Goal: Transaction & Acquisition: Purchase product/service

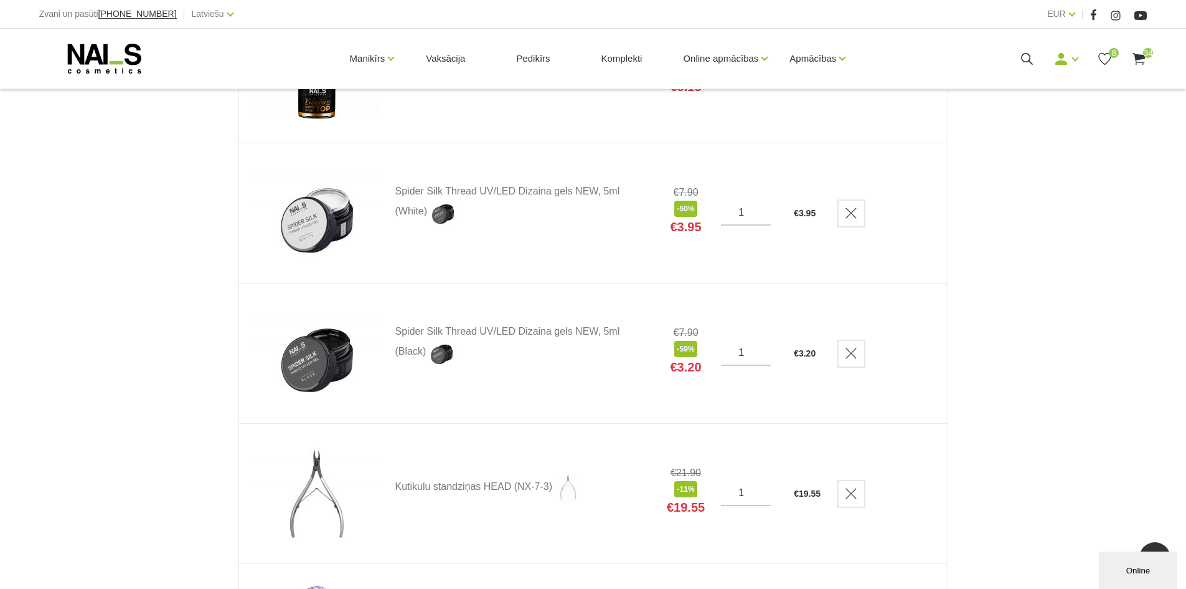
scroll to position [436, 0]
click at [850, 220] on link "Delete" at bounding box center [852, 214] width 28 height 28
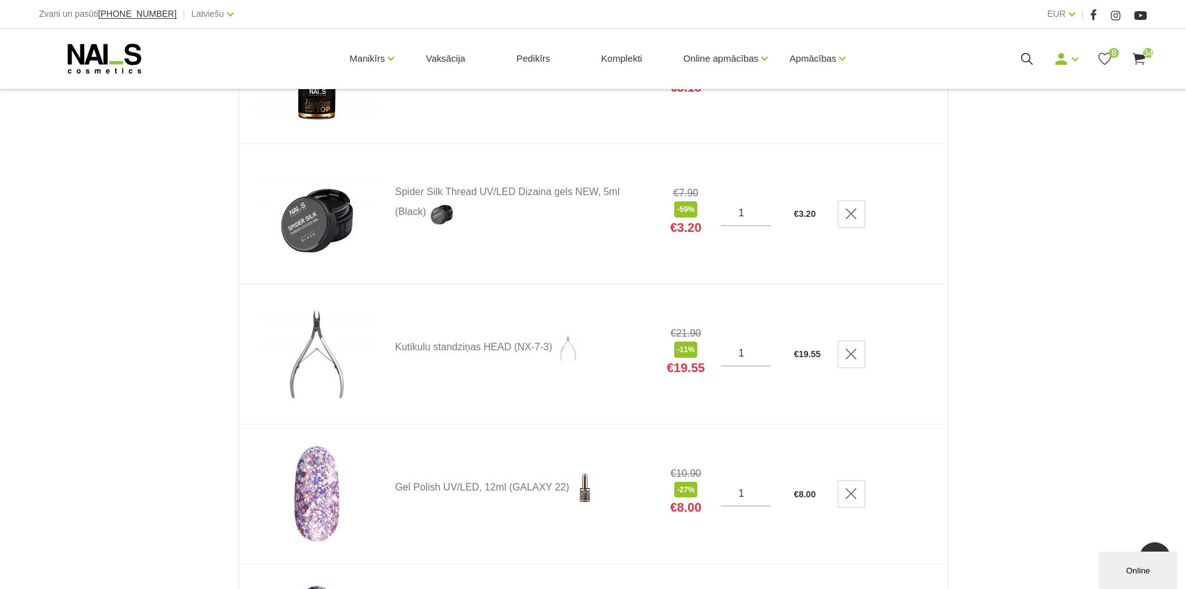
click at [850, 220] on link "Delete" at bounding box center [852, 214] width 28 height 28
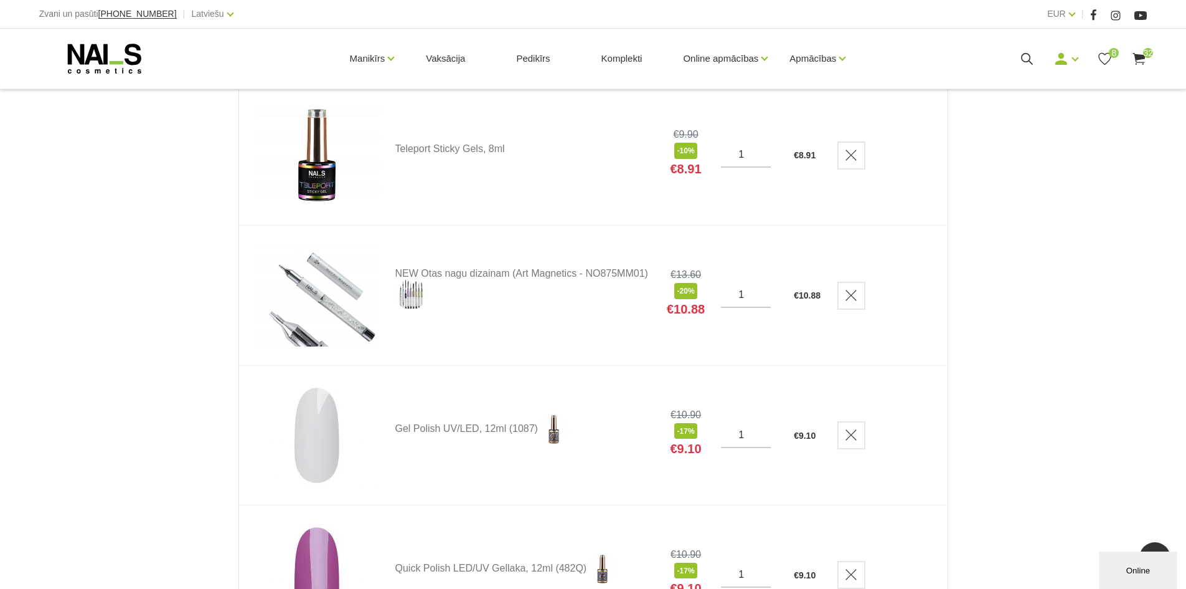
scroll to position [1059, 0]
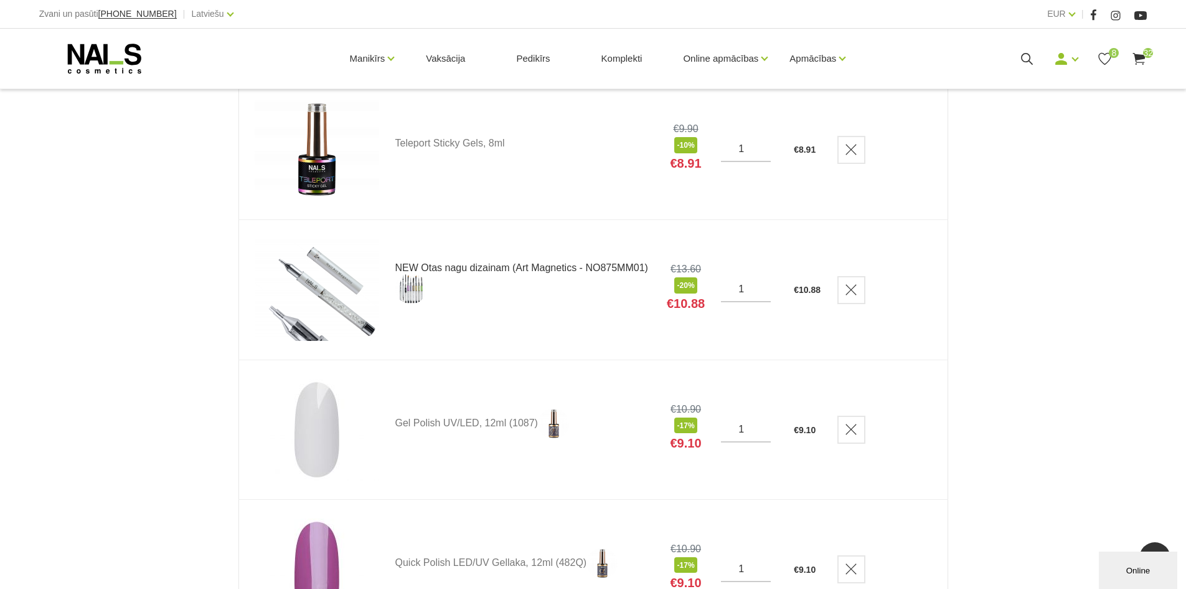
click at [551, 272] on link "NEW Otas nagu dizainam (Art Magnetics - NO875MM01)" at bounding box center [522, 283] width 255 height 41
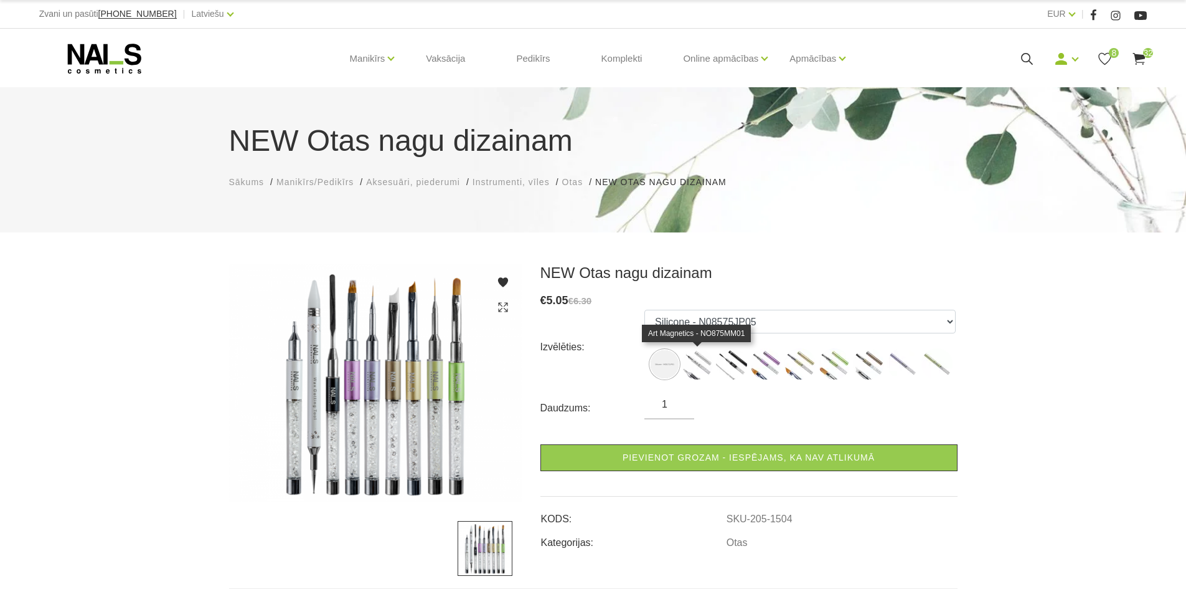
click at [696, 366] on img at bounding box center [697, 363] width 31 height 31
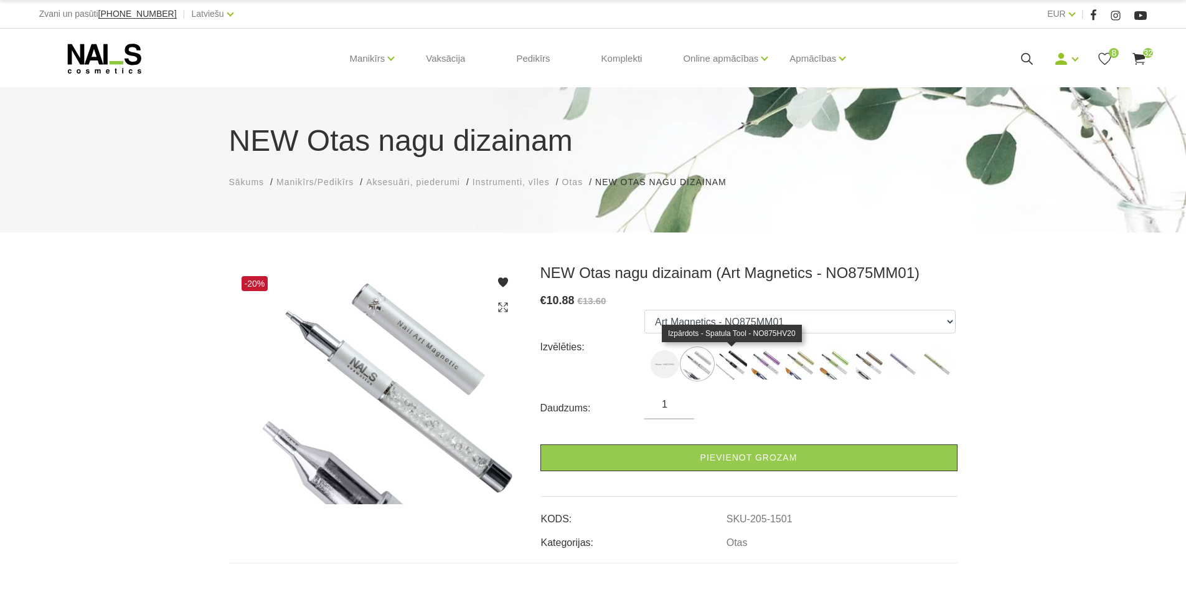
click at [735, 356] on img at bounding box center [731, 363] width 31 height 31
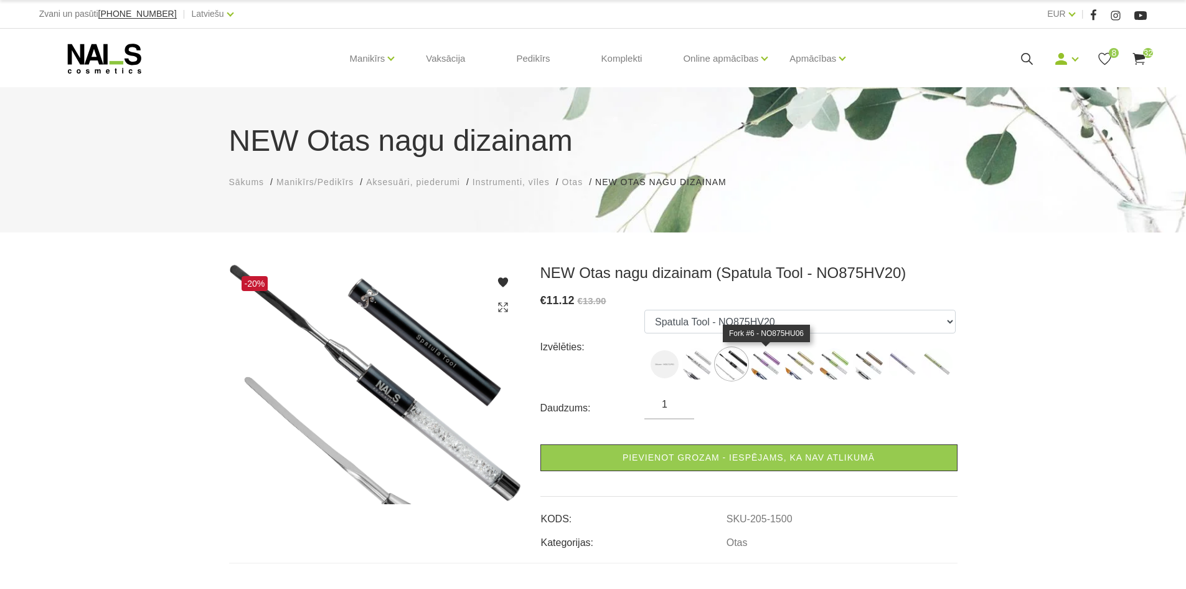
click at [773, 361] on img at bounding box center [765, 363] width 31 height 31
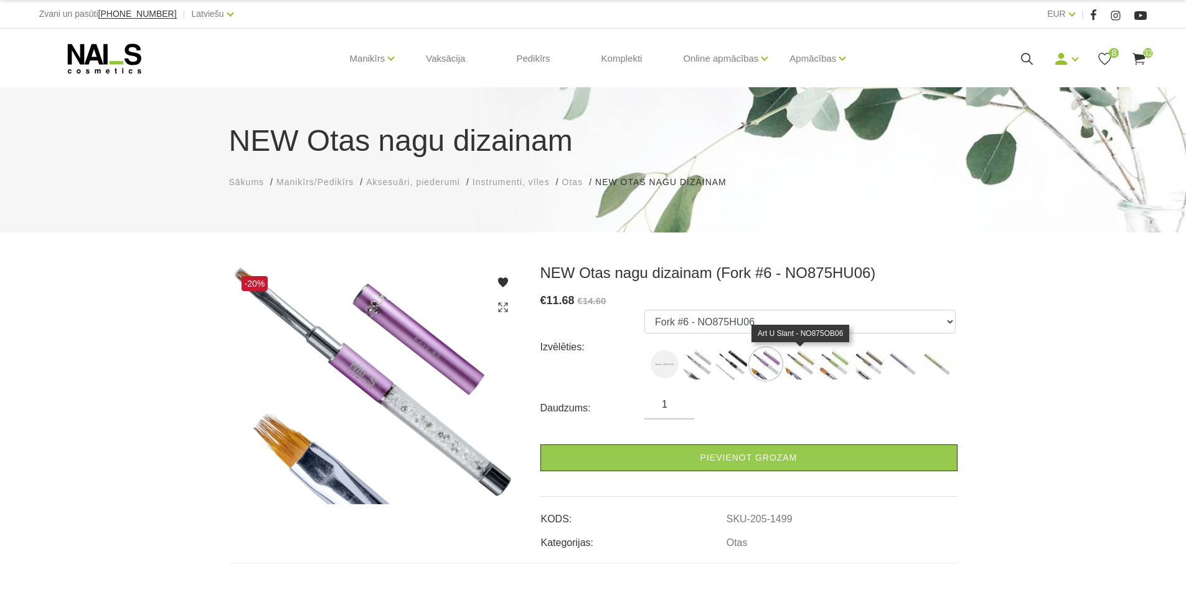
click at [800, 361] on img at bounding box center [800, 363] width 31 height 31
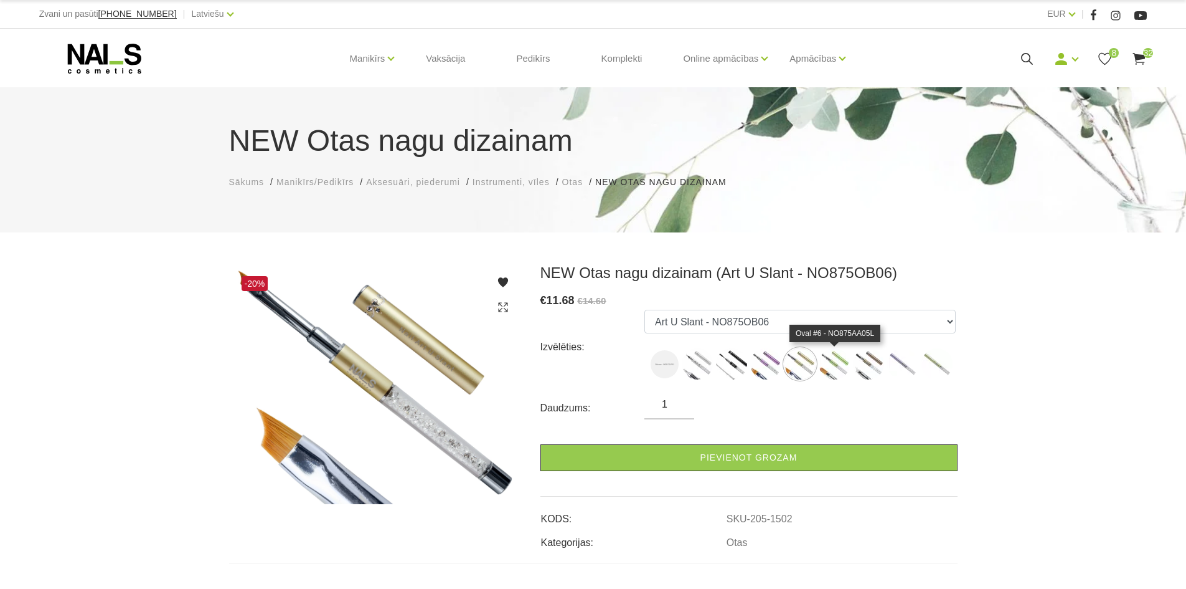
click at [835, 359] on img at bounding box center [834, 363] width 31 height 31
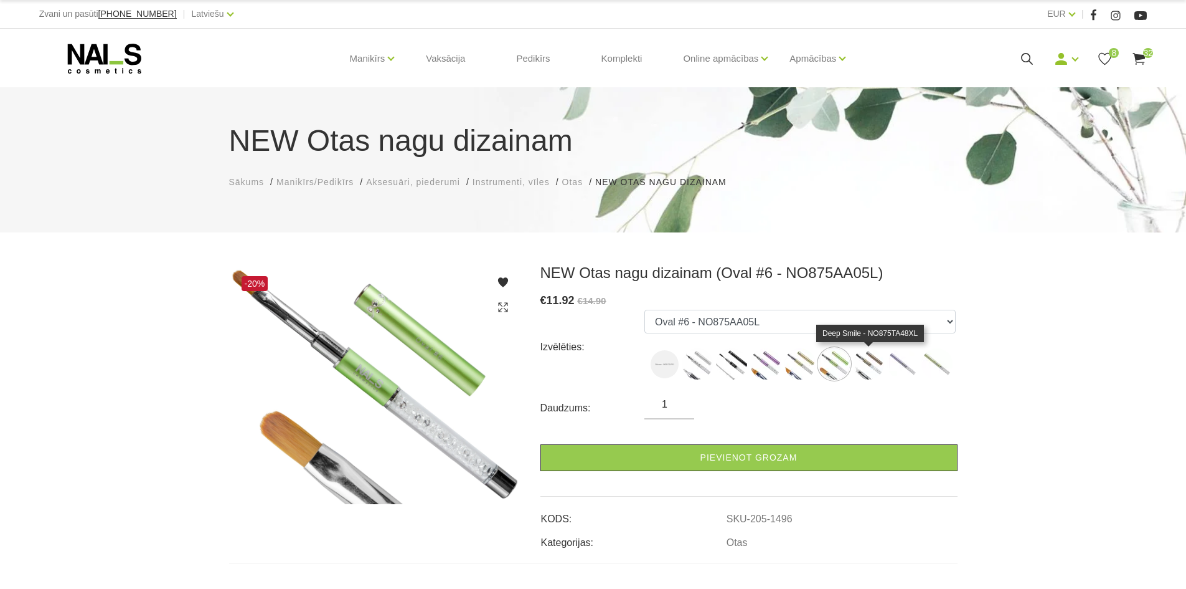
click at [868, 367] on img at bounding box center [868, 363] width 31 height 31
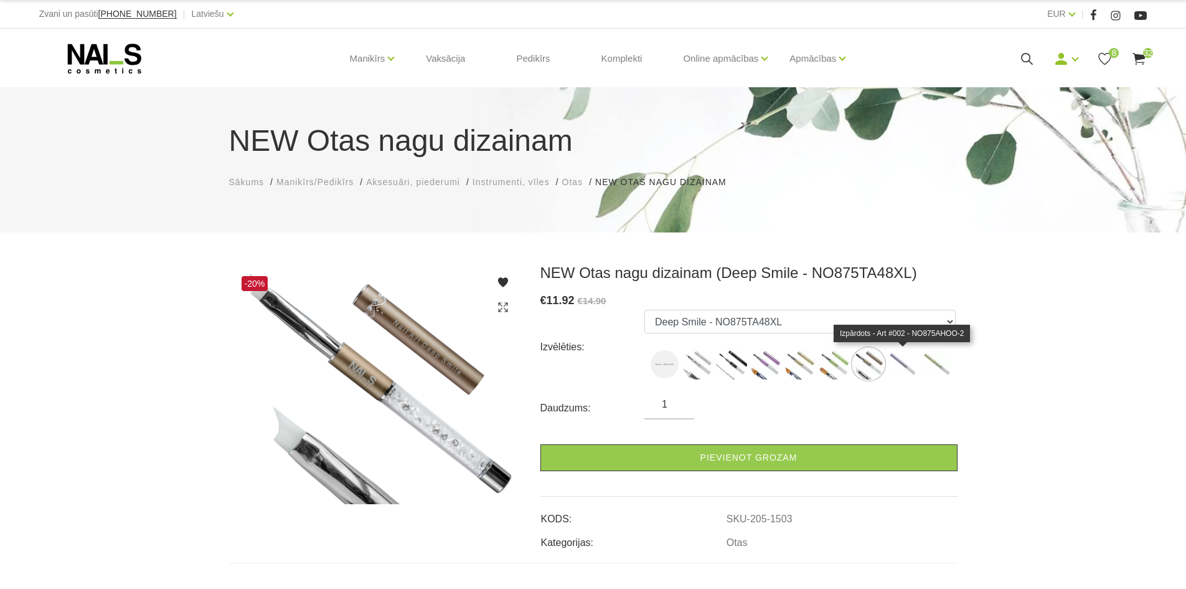
click at [902, 371] on img at bounding box center [902, 363] width 31 height 31
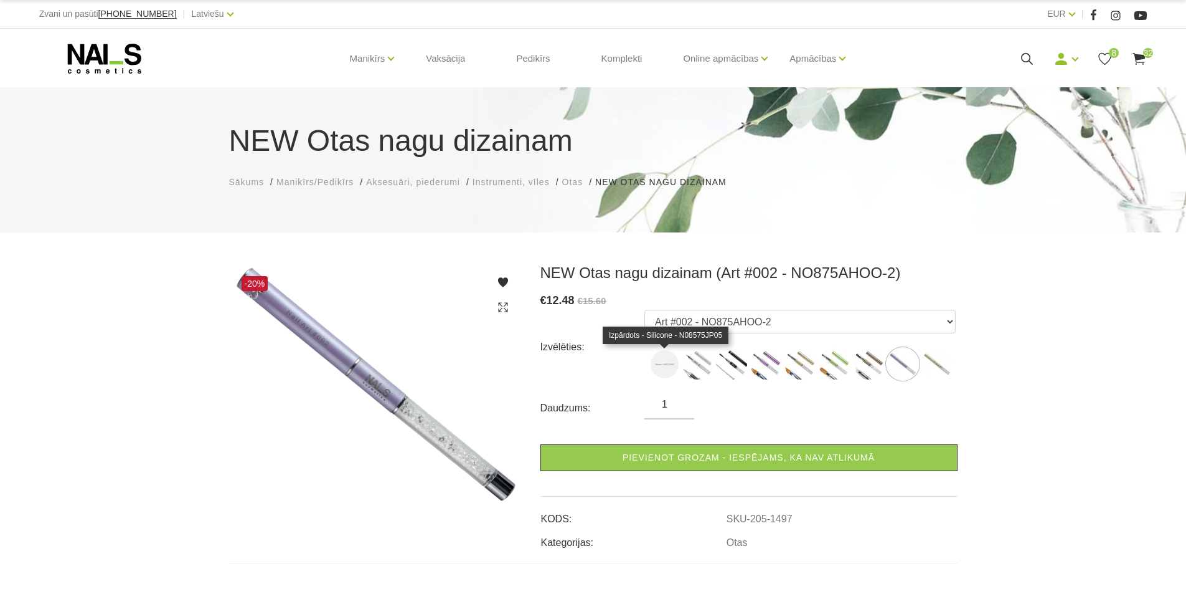
click at [674, 364] on img at bounding box center [665, 364] width 28 height 28
select select "1504"
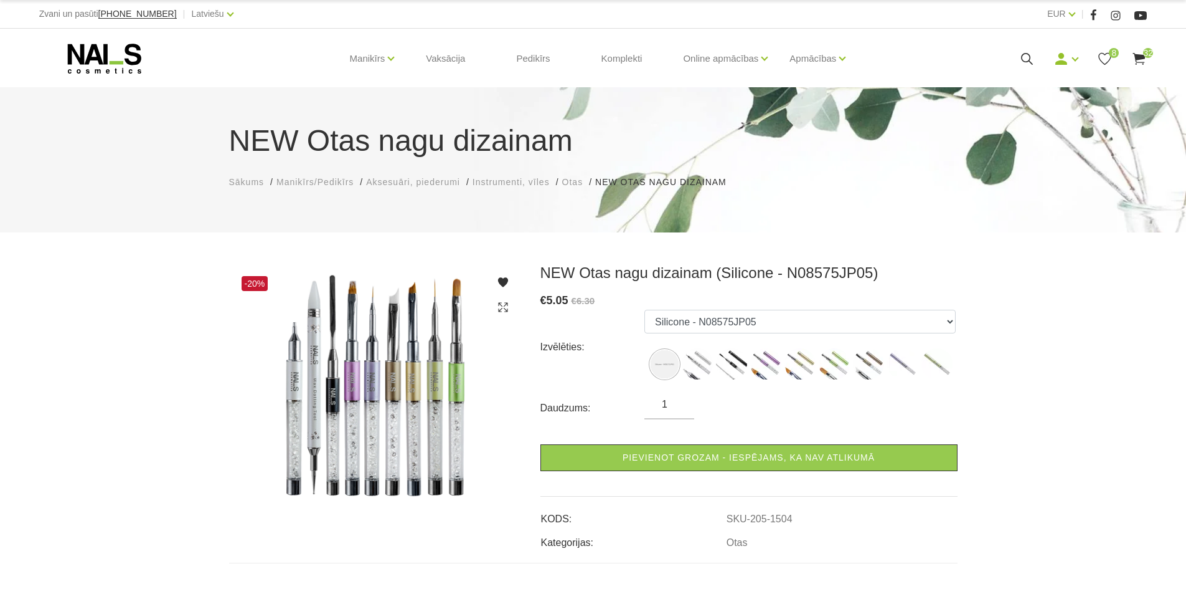
click at [1152, 62] on div "Manikīrs Gēllakas Bāzes, topi un praimeri Geli un akrigeli Nagu dizains Manikīr…" at bounding box center [593, 59] width 1127 height 60
click at [1146, 55] on span "32" at bounding box center [1148, 53] width 10 height 10
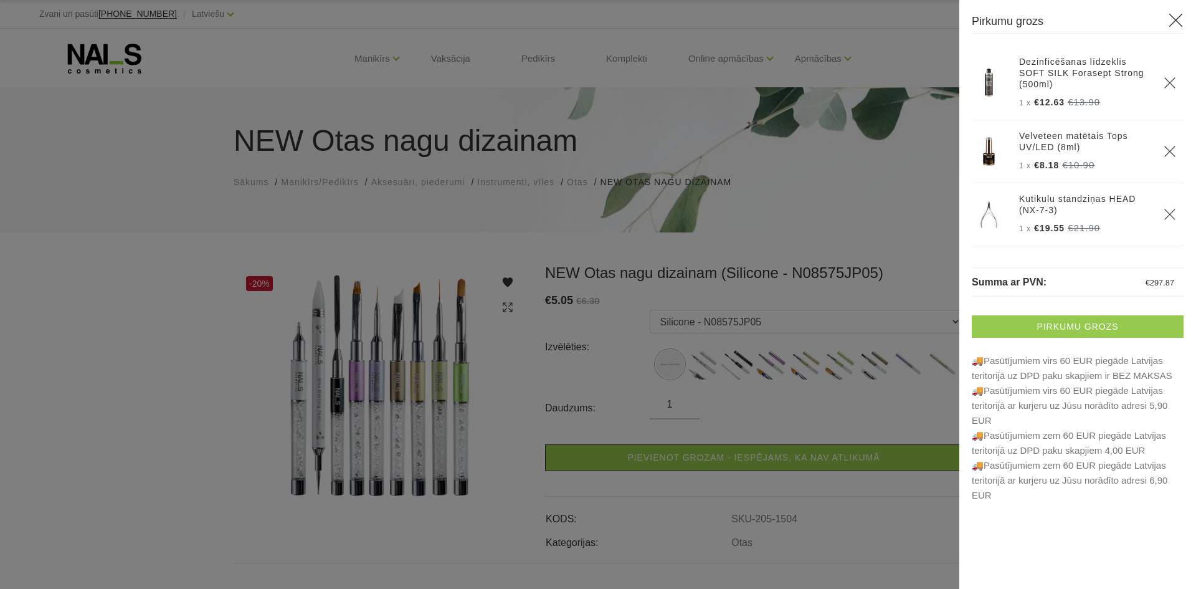
click at [1012, 328] on link "Pirkumu grozs" at bounding box center [1078, 326] width 212 height 22
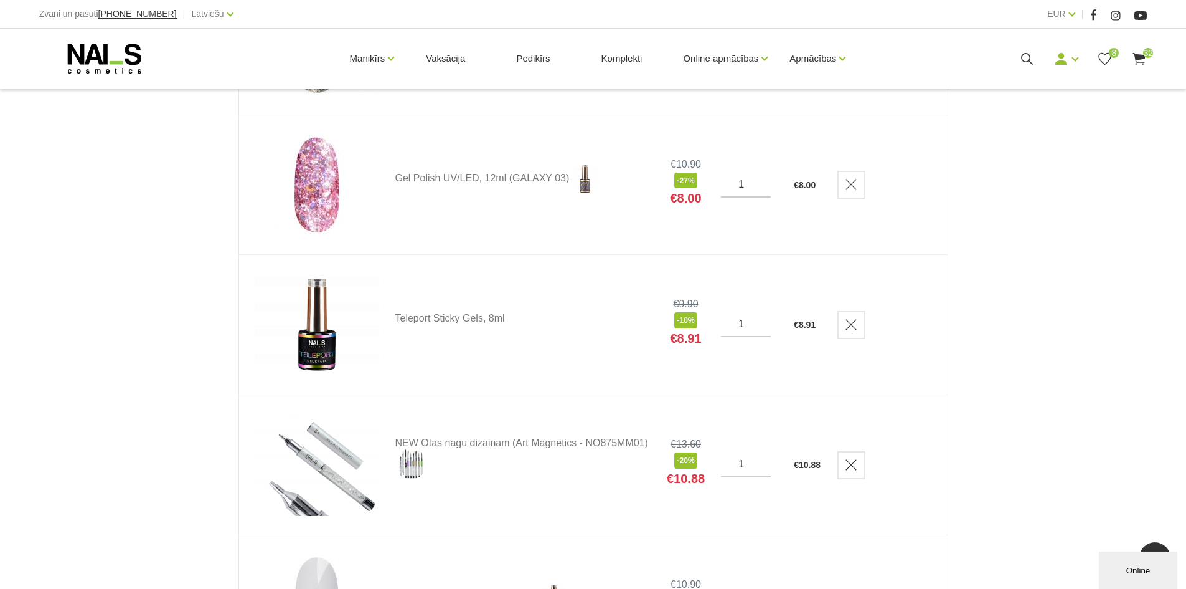
scroll to position [996, 0]
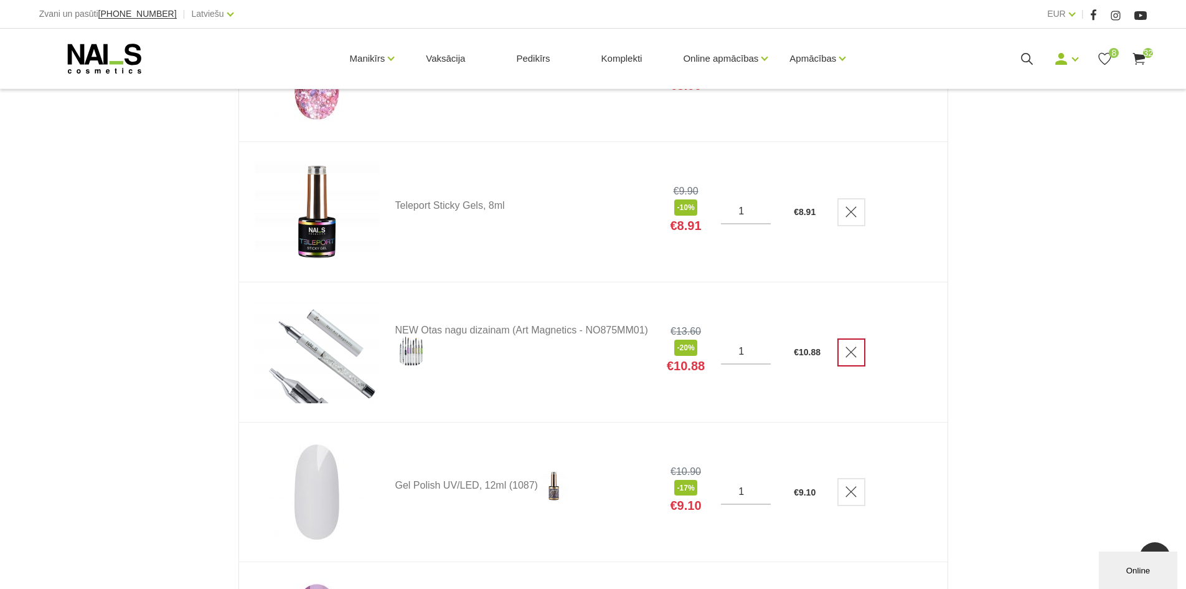
click at [843, 343] on link "Delete" at bounding box center [852, 352] width 28 height 28
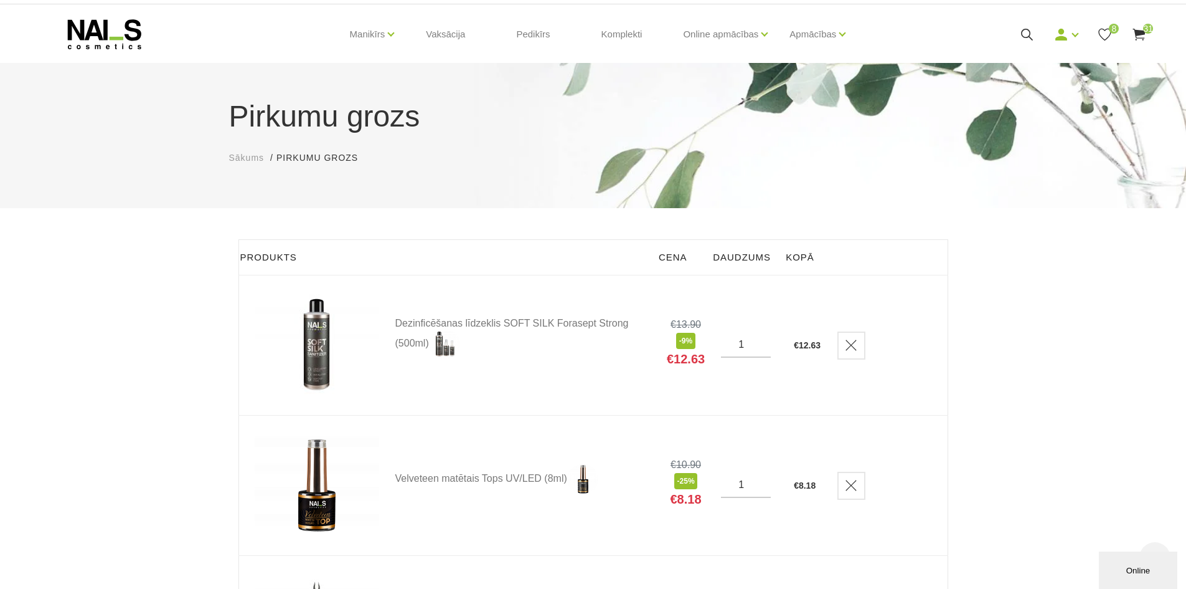
scroll to position [0, 0]
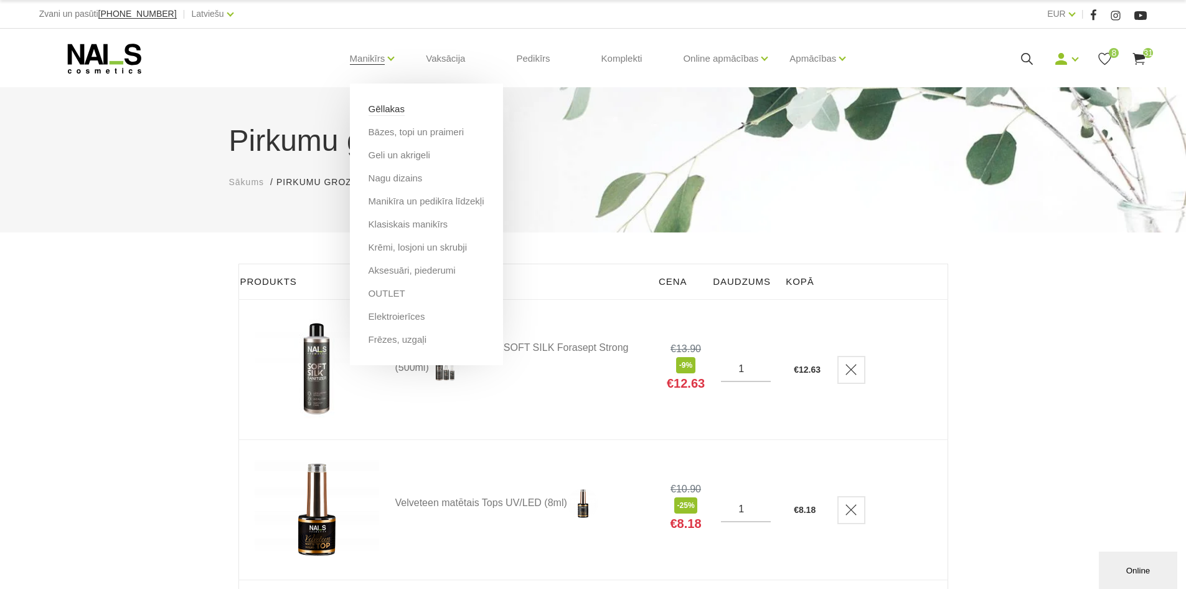
click at [381, 106] on link "Gēllakas" at bounding box center [387, 109] width 36 height 14
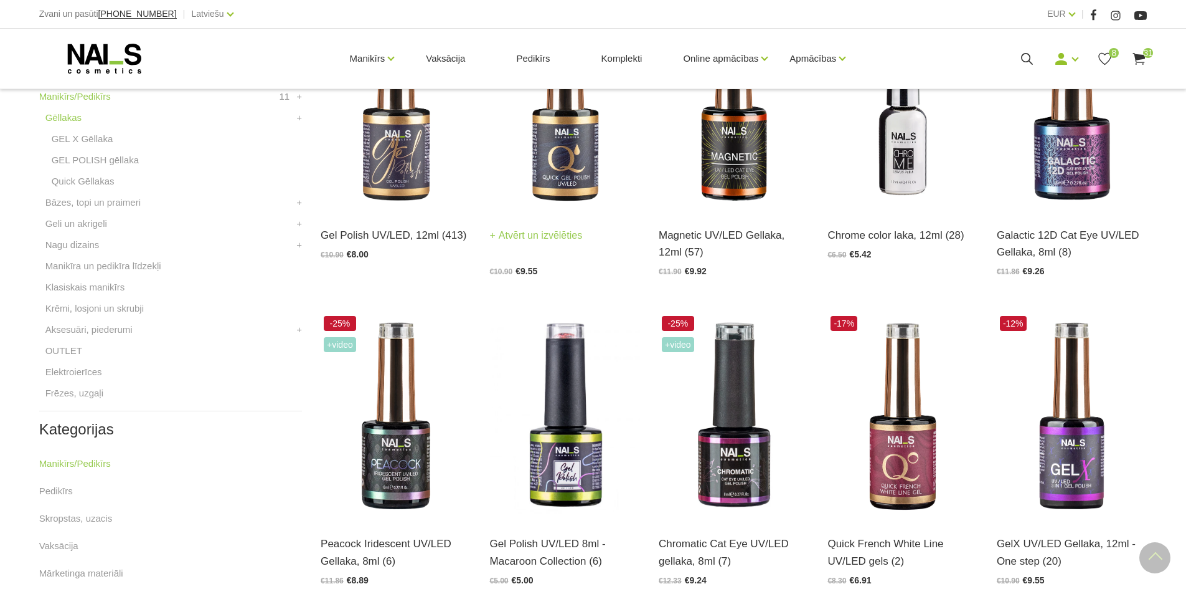
scroll to position [436, 0]
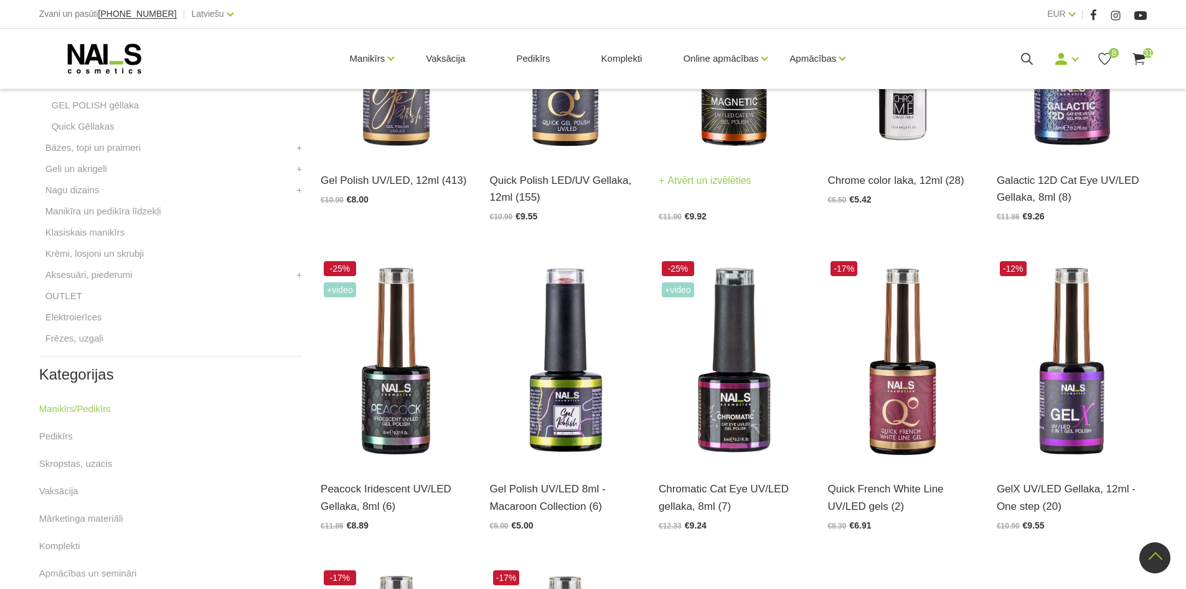
click at [721, 124] on img at bounding box center [734, 53] width 150 height 207
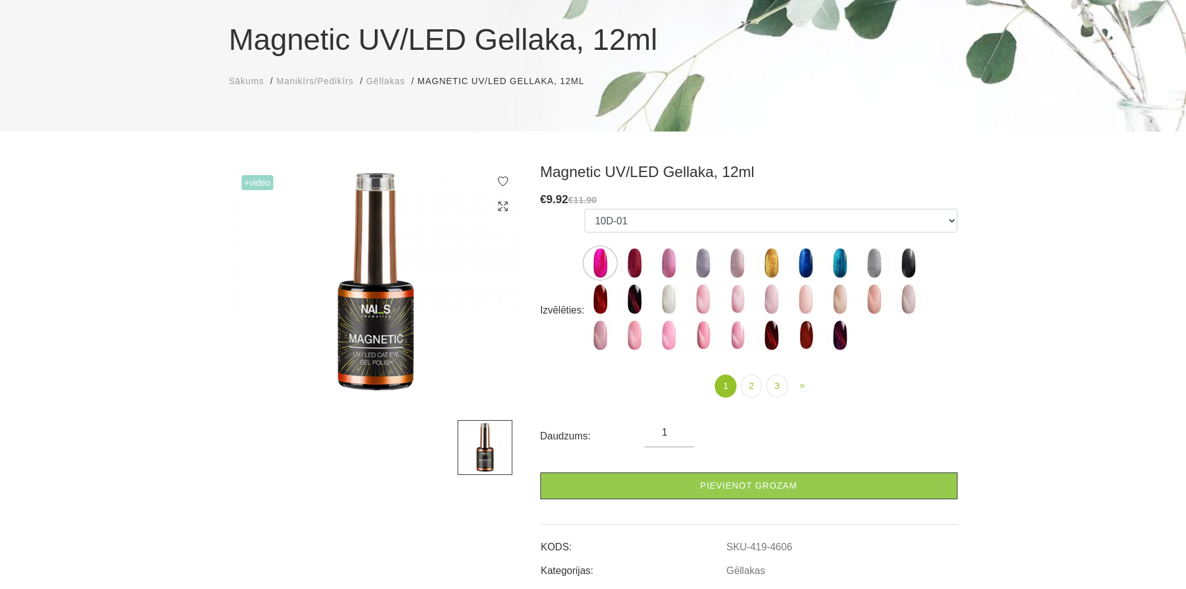
scroll to position [125, 0]
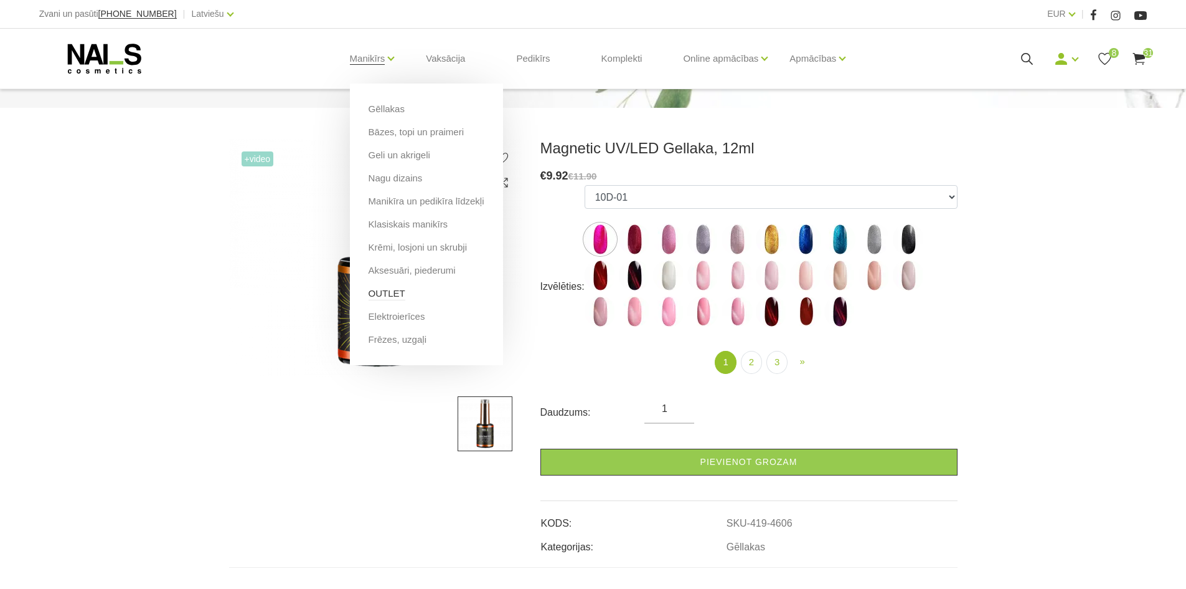
click at [397, 300] on link "OUTLET" at bounding box center [387, 293] width 37 height 14
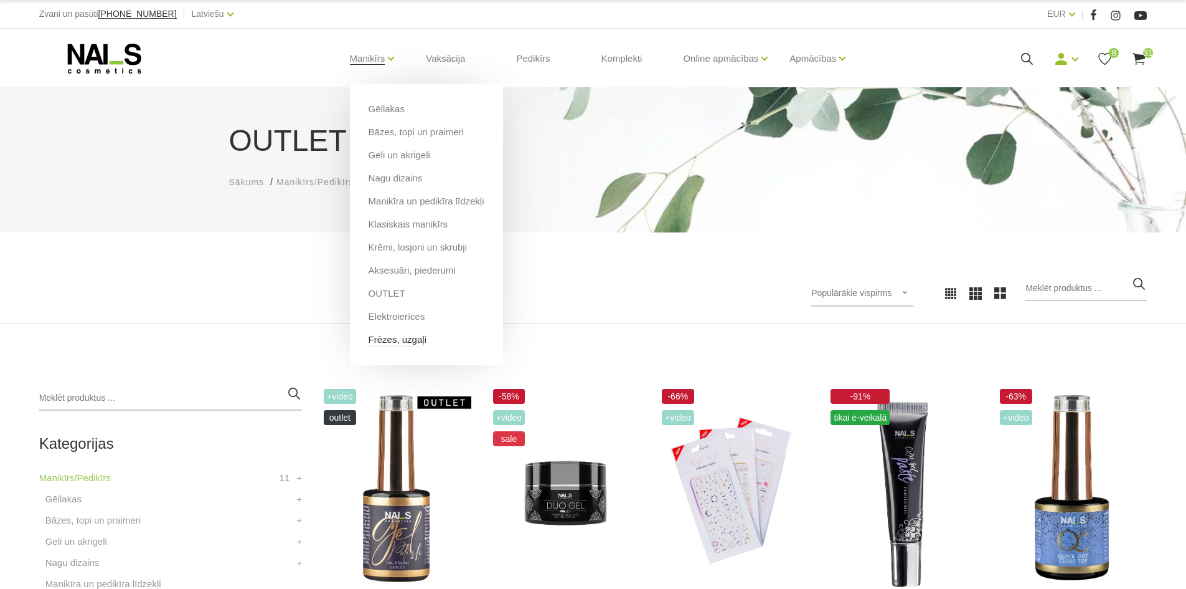
click at [390, 344] on link "Frēzes, uzgaļi" at bounding box center [398, 340] width 58 height 14
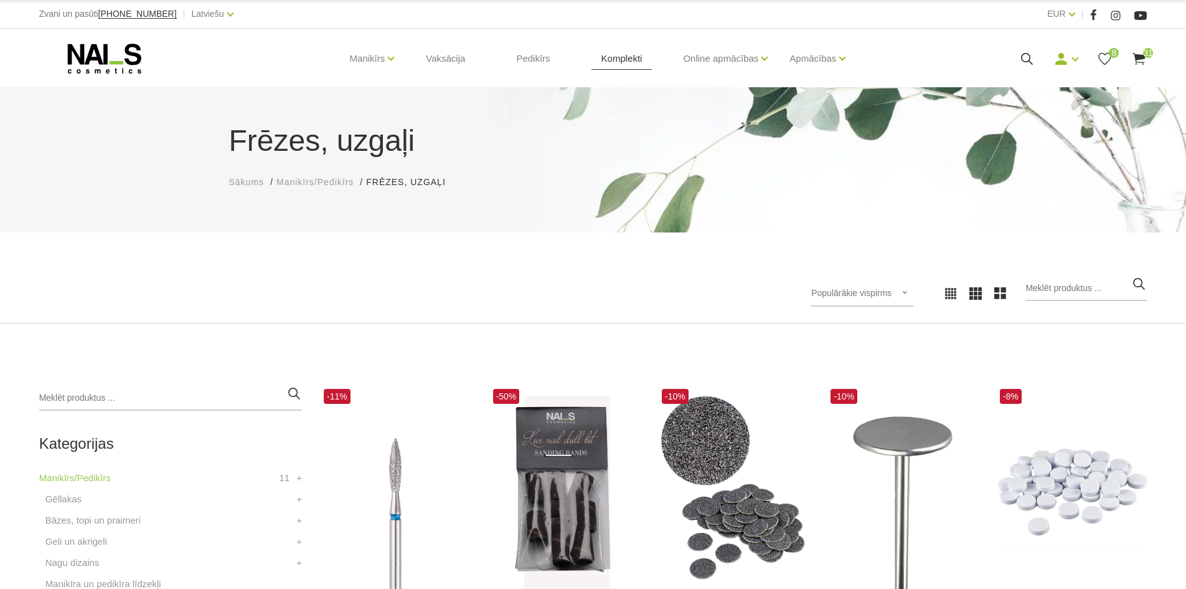
click at [631, 58] on link "Komplekti" at bounding box center [622, 59] width 61 height 60
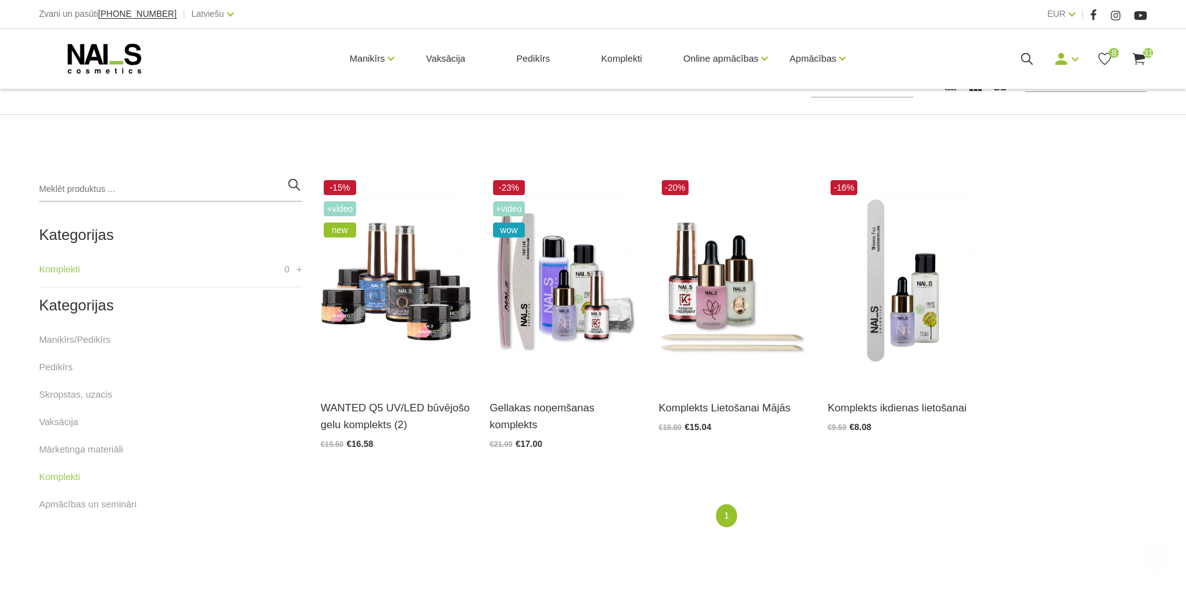
scroll to position [249, 0]
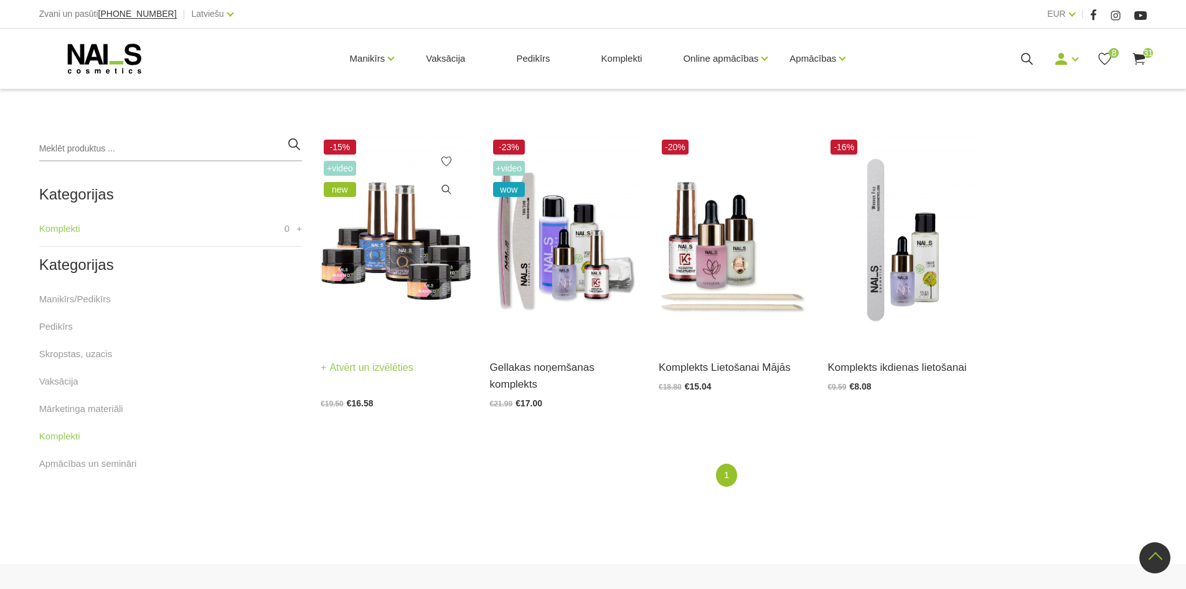
click at [413, 280] on img at bounding box center [396, 239] width 150 height 207
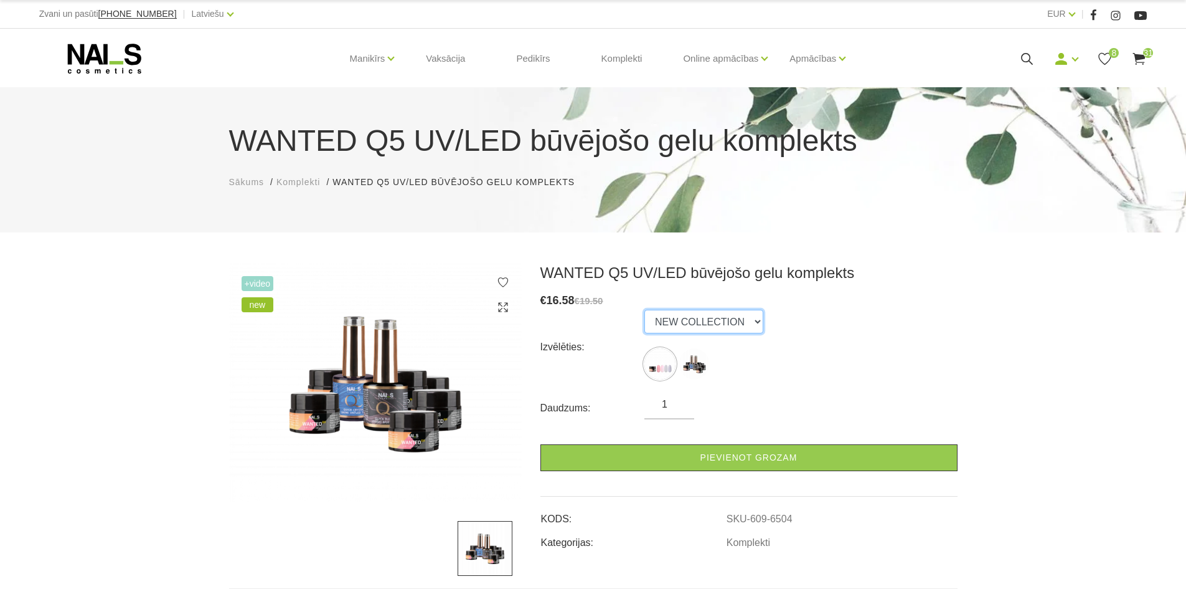
click at [661, 318] on select "NEW COLLECTION STARTER KIT" at bounding box center [704, 322] width 119 height 24
click at [645, 310] on select "NEW COLLECTION STARTER KIT" at bounding box center [704, 322] width 119 height 24
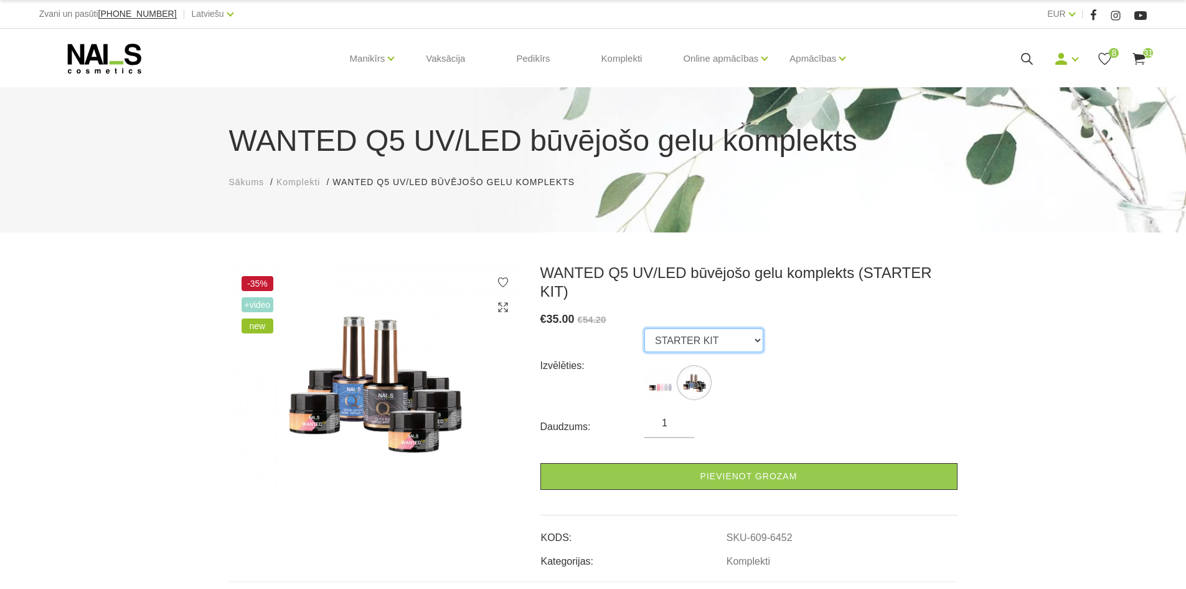
click at [670, 331] on select "NEW COLLECTION STARTER KIT" at bounding box center [704, 340] width 119 height 24
click at [645, 328] on select "NEW COLLECTION STARTER KIT" at bounding box center [704, 340] width 119 height 24
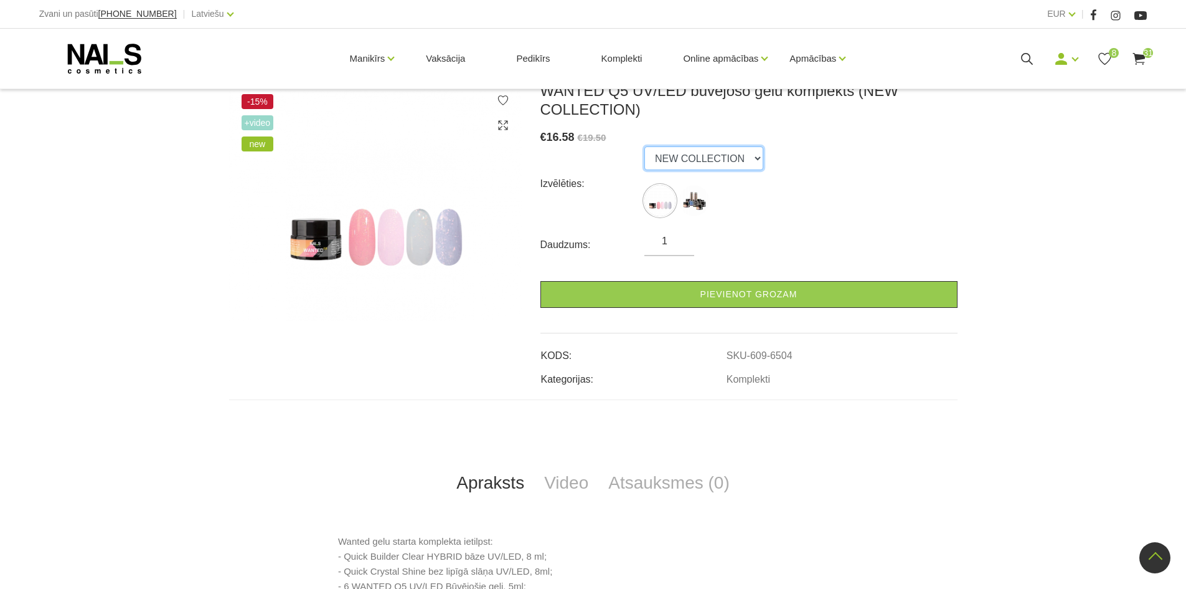
scroll to position [62, 0]
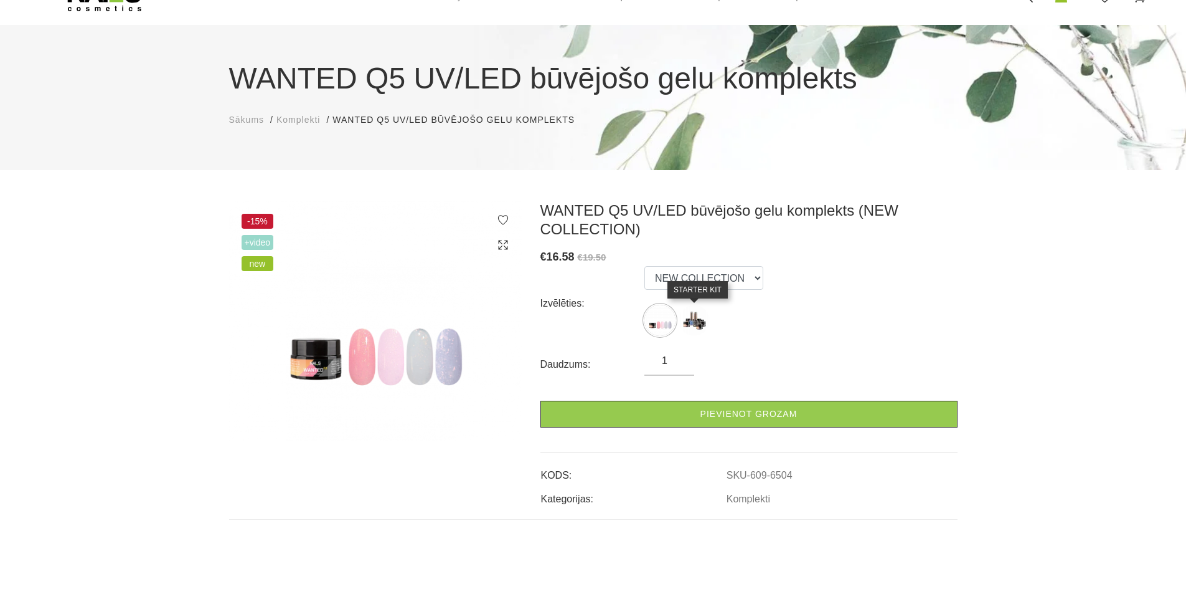
click at [684, 313] on img at bounding box center [694, 320] width 31 height 31
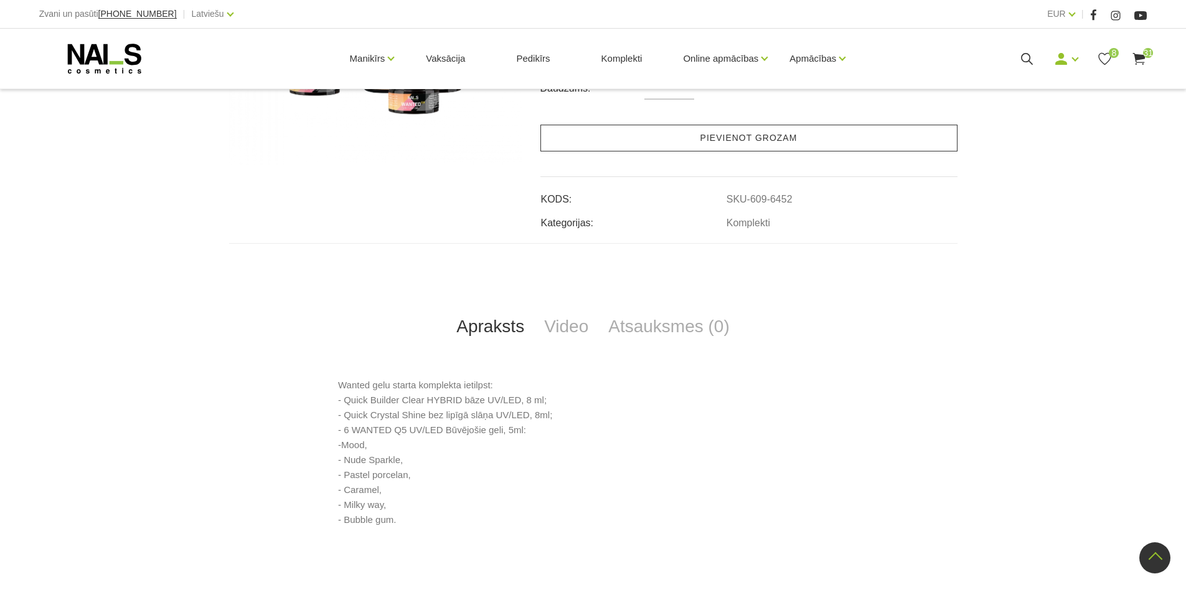
scroll to position [125, 0]
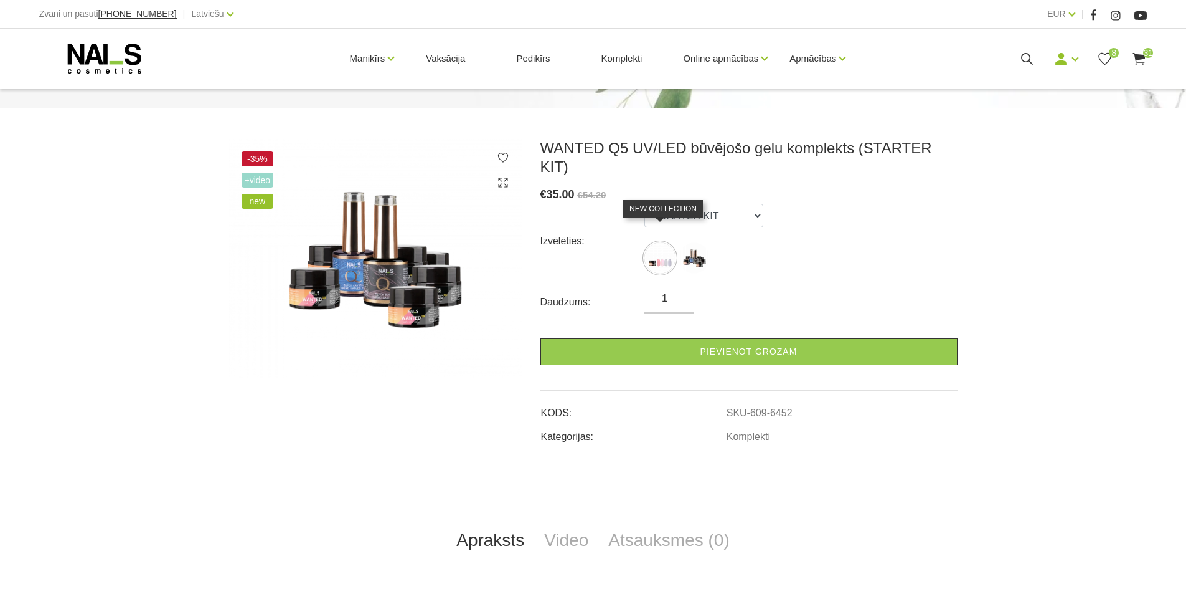
click at [669, 242] on img at bounding box center [660, 257] width 31 height 31
select select "6504"
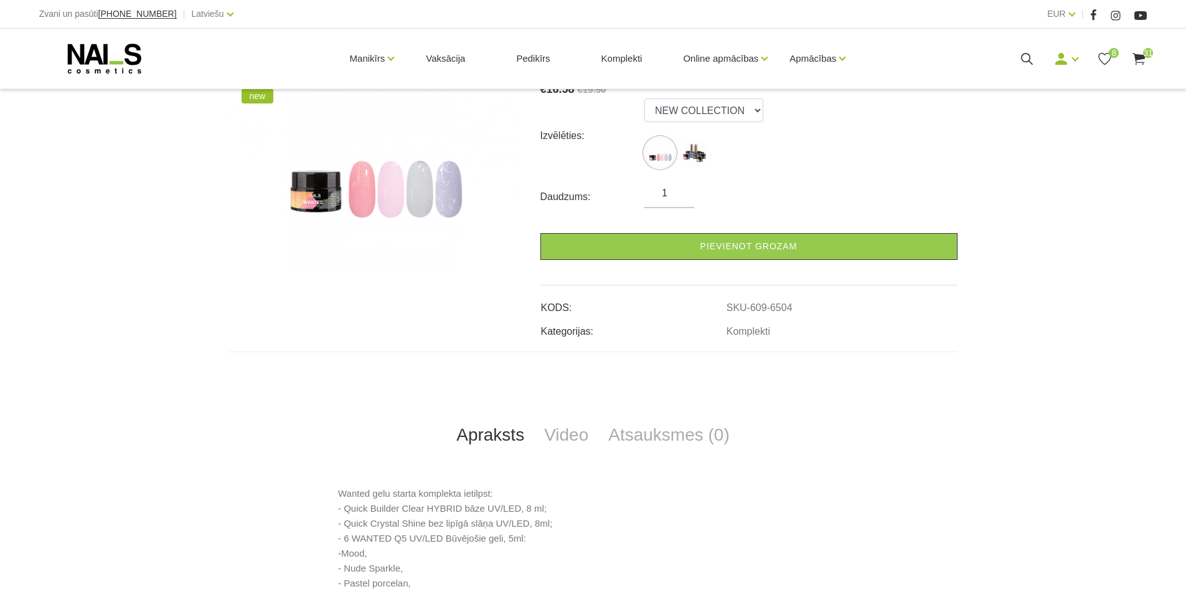
scroll to position [249, 0]
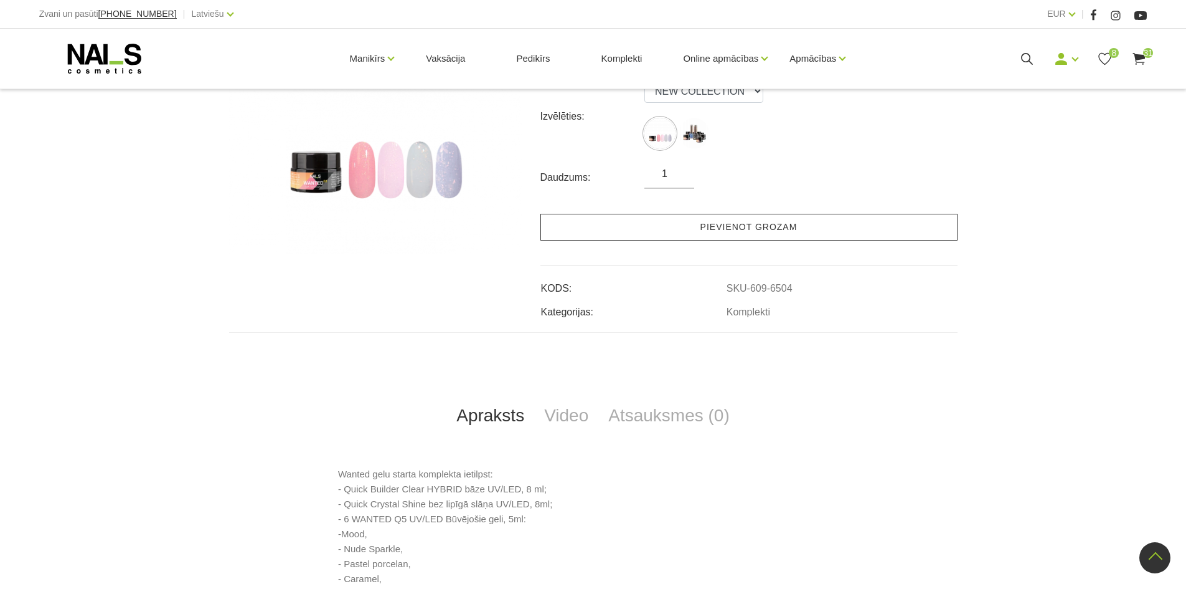
click at [729, 227] on link "Pievienot grozam" at bounding box center [749, 227] width 417 height 27
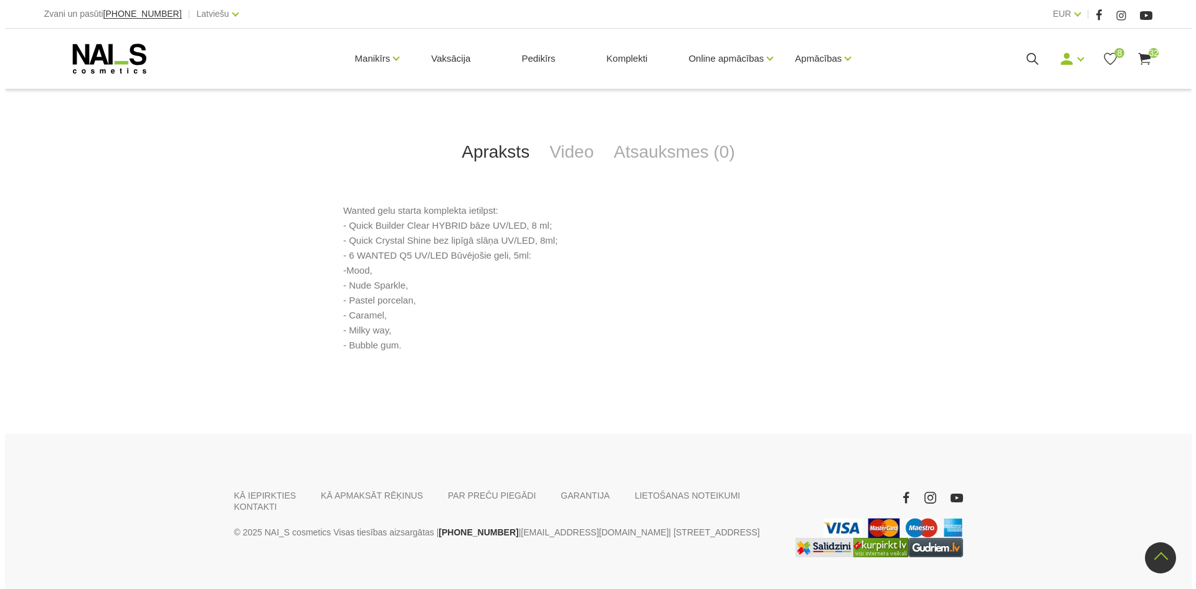
scroll to position [543, 0]
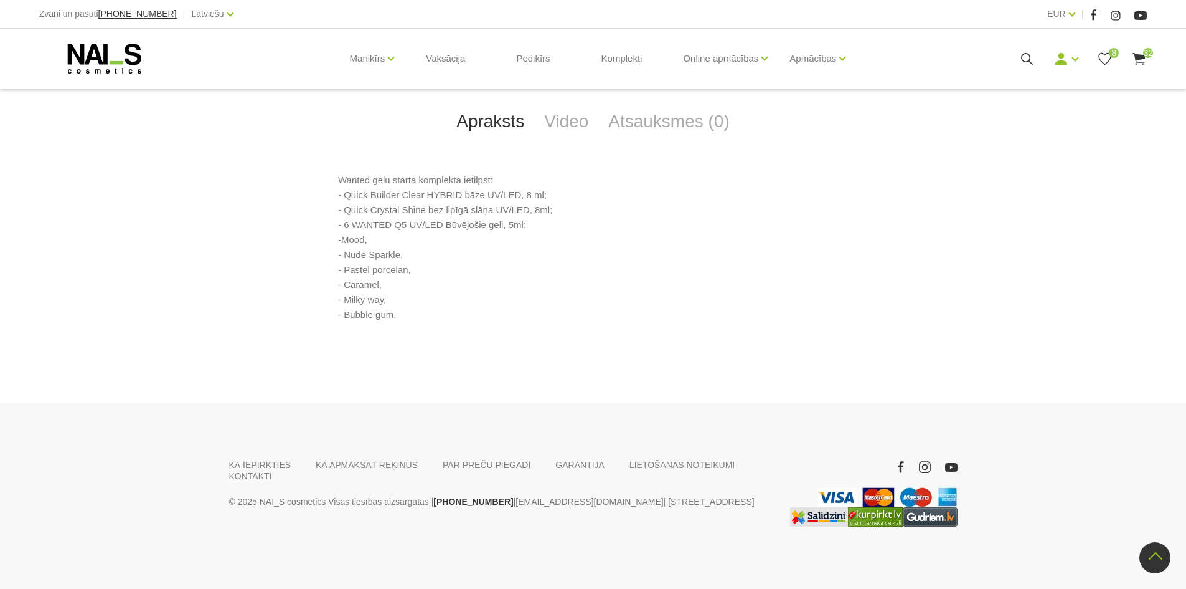
click at [1142, 60] on icon at bounding box center [1140, 59] width 16 height 16
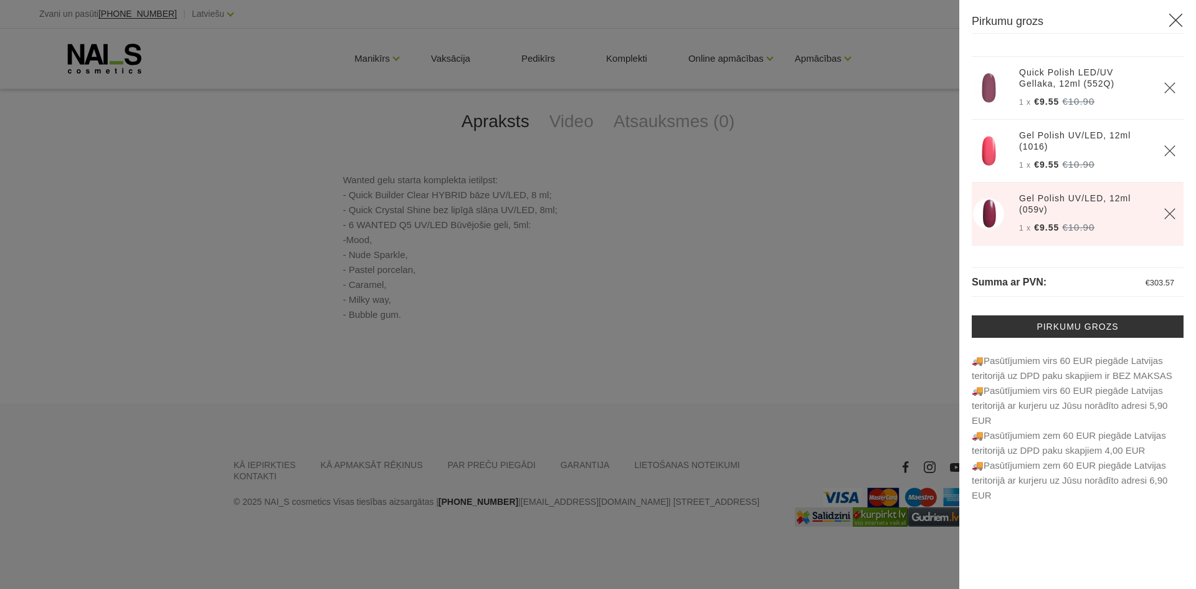
scroll to position [1886, 0]
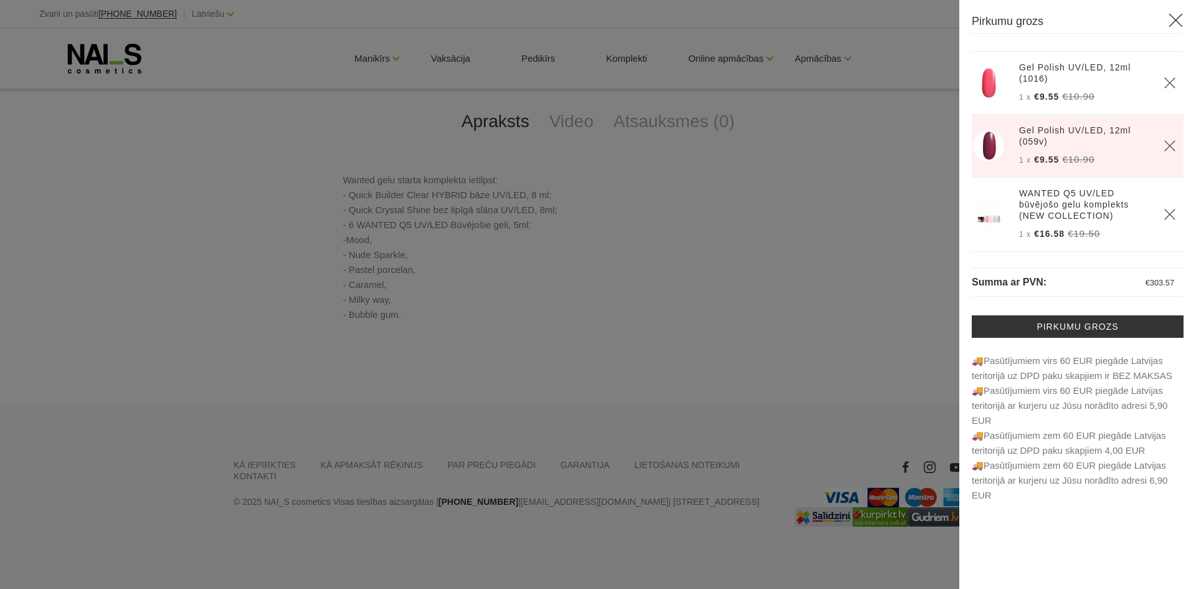
click at [1163, 212] on icon "Delete" at bounding box center [1169, 214] width 12 height 12
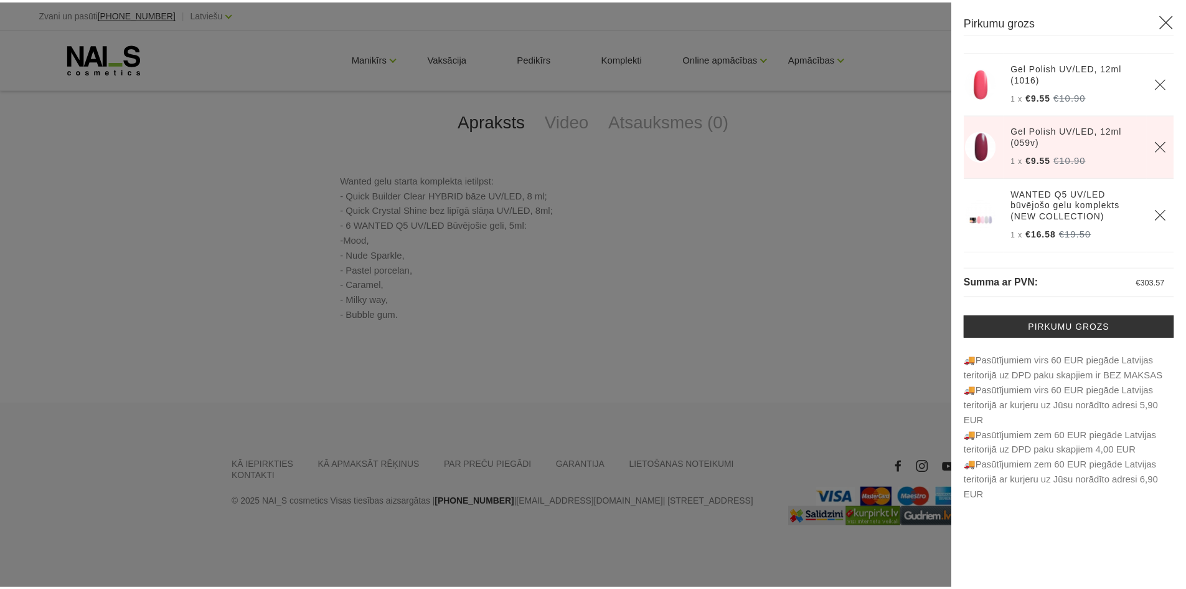
scroll to position [1812, 0]
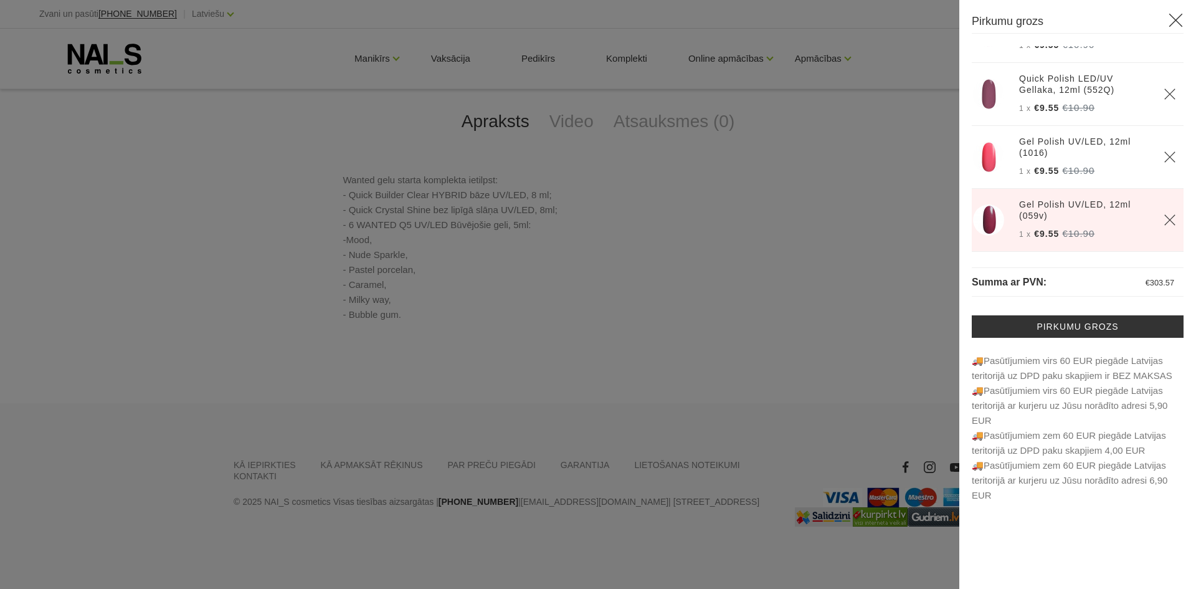
click at [1174, 21] on use at bounding box center [1176, 21] width 14 height 14
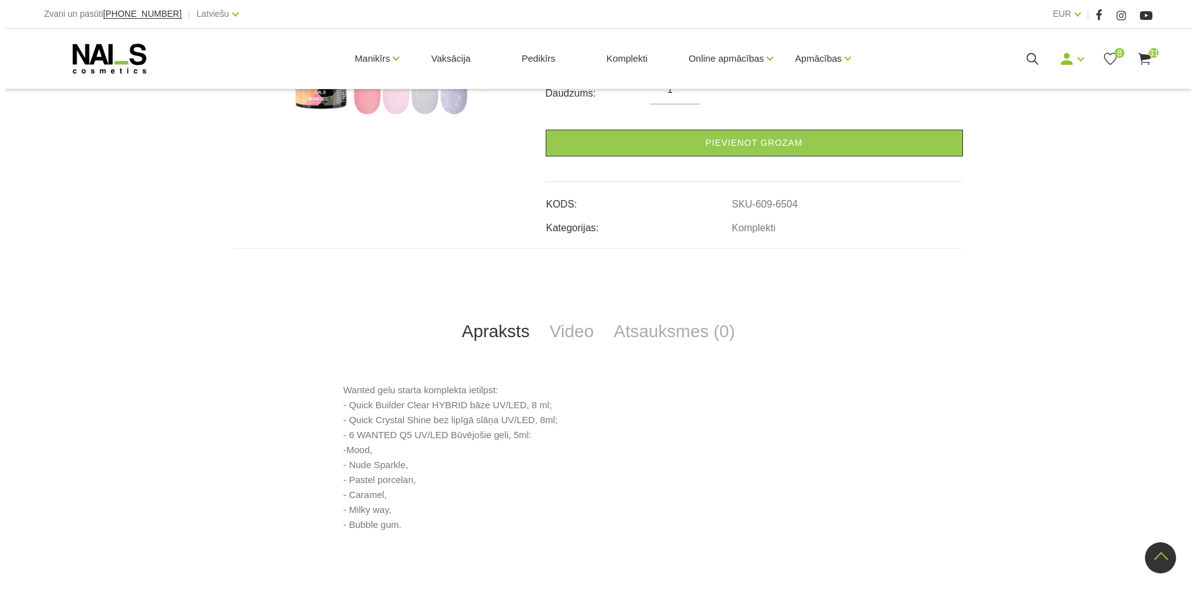
scroll to position [107, 0]
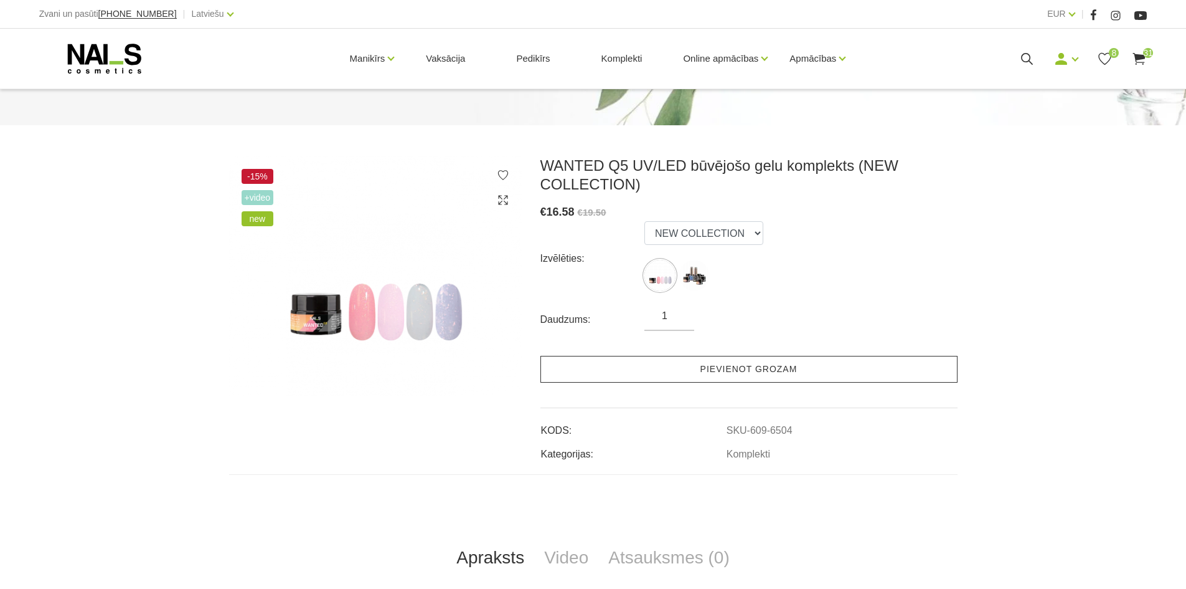
click at [753, 376] on link "Pievienot grozam" at bounding box center [749, 369] width 417 height 27
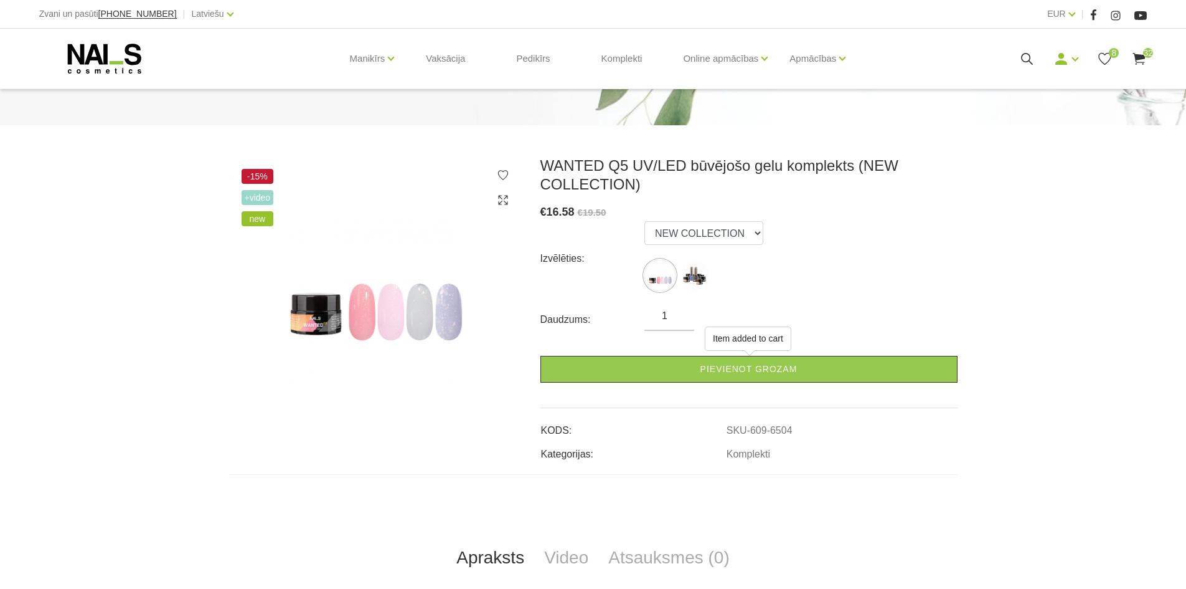
click at [1145, 52] on span "32" at bounding box center [1148, 53] width 10 height 10
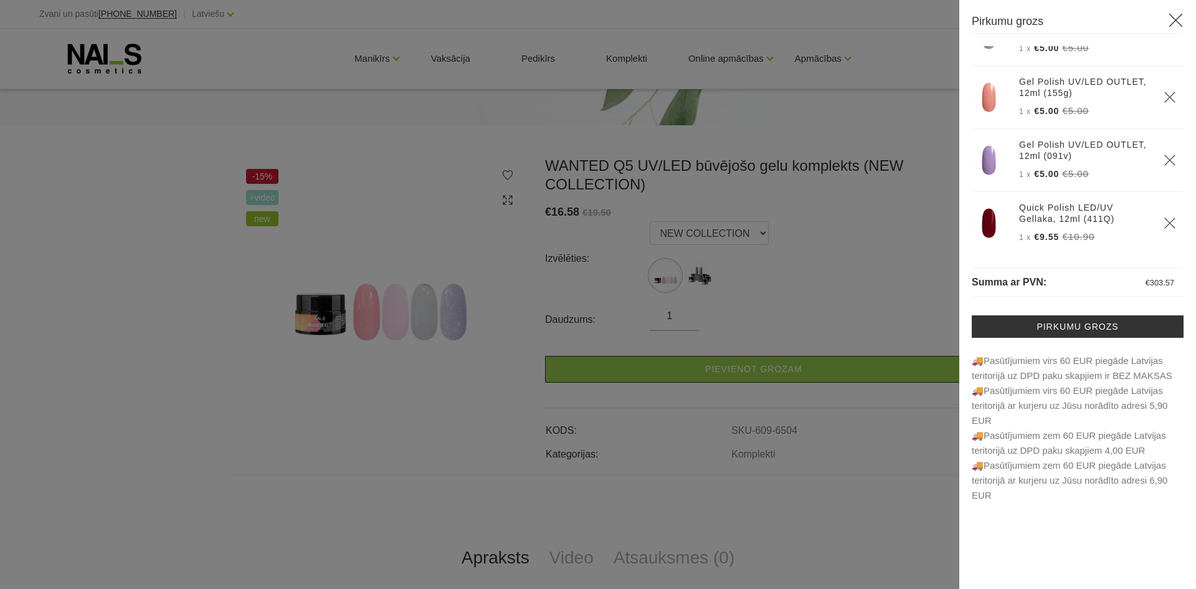
scroll to position [1886, 0]
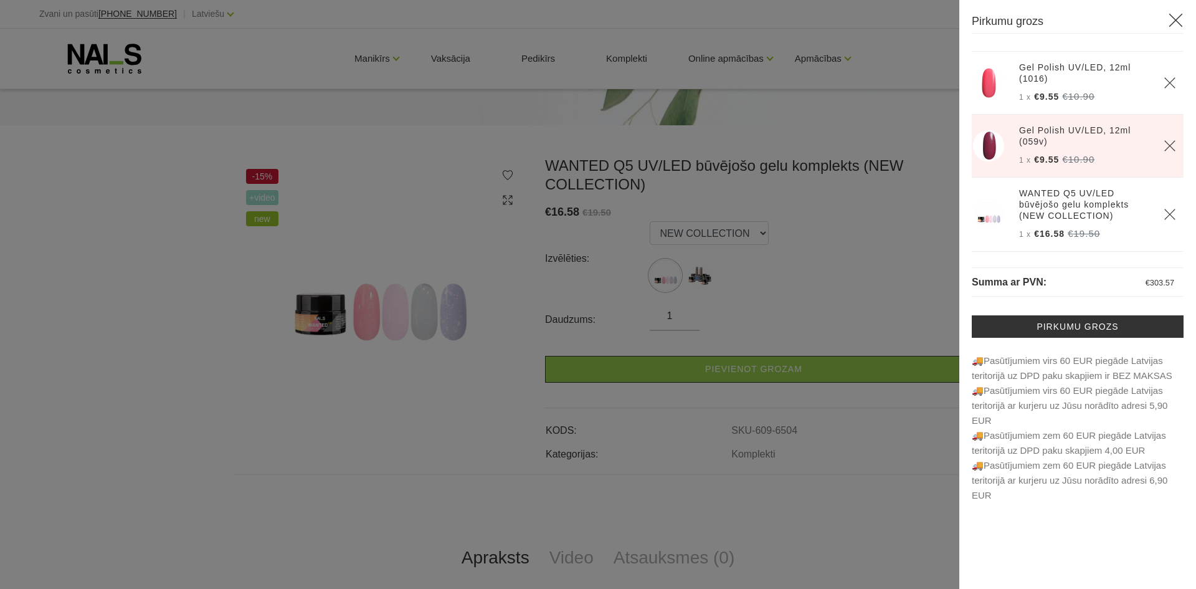
click at [1163, 216] on icon "Delete" at bounding box center [1169, 214] width 12 height 12
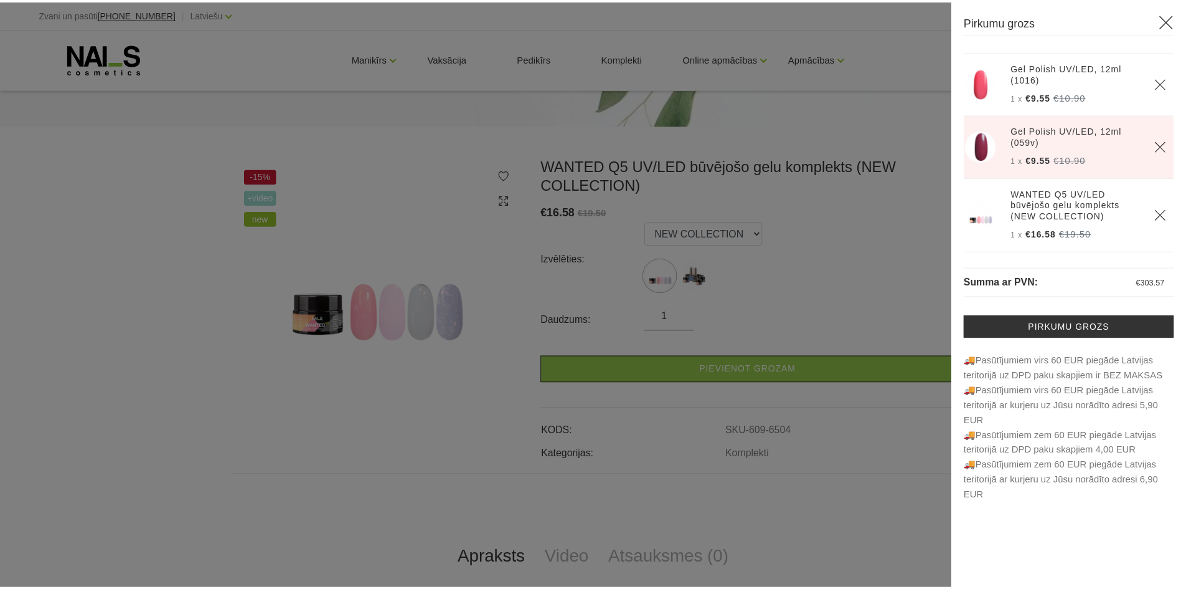
scroll to position [1812, 0]
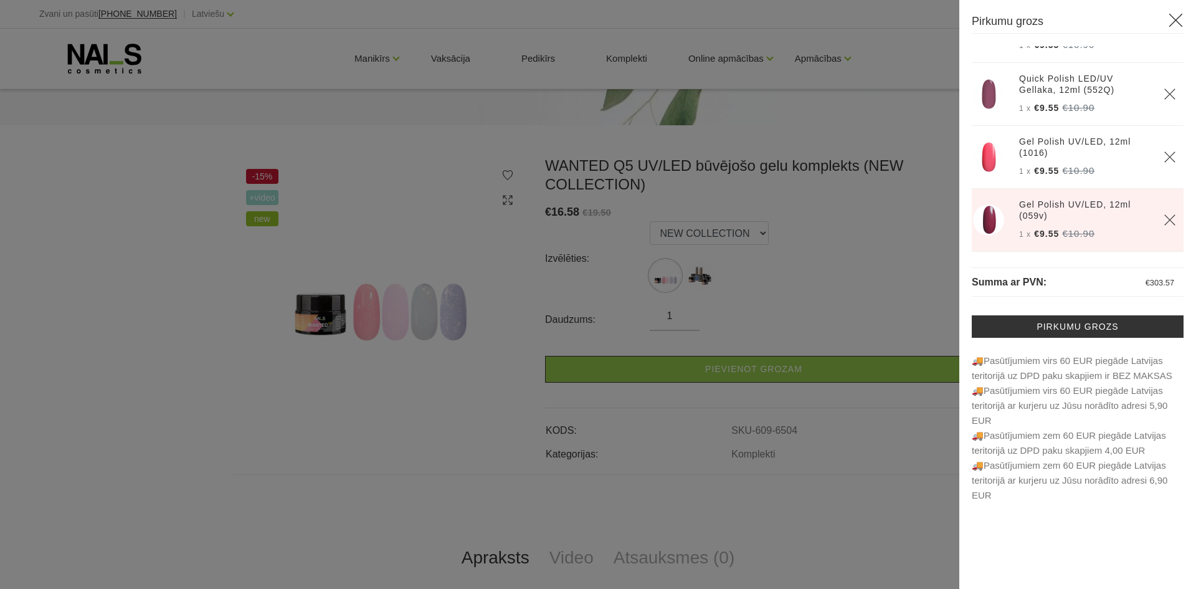
click at [605, 247] on div at bounding box center [598, 294] width 1196 height 589
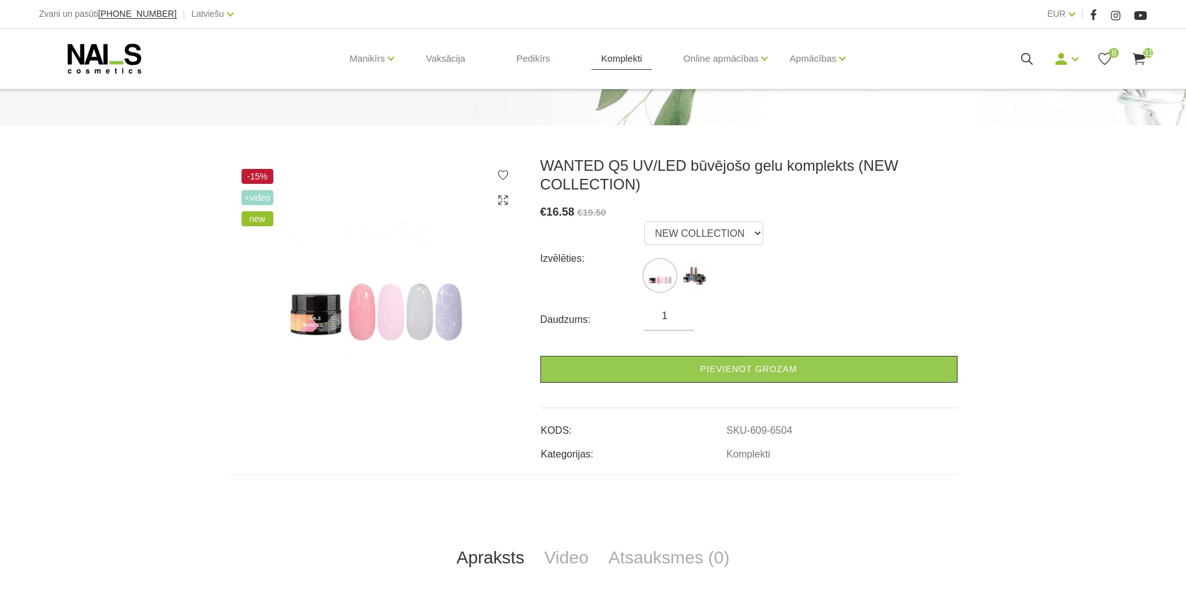
click at [630, 61] on link "Komplekti" at bounding box center [622, 59] width 61 height 60
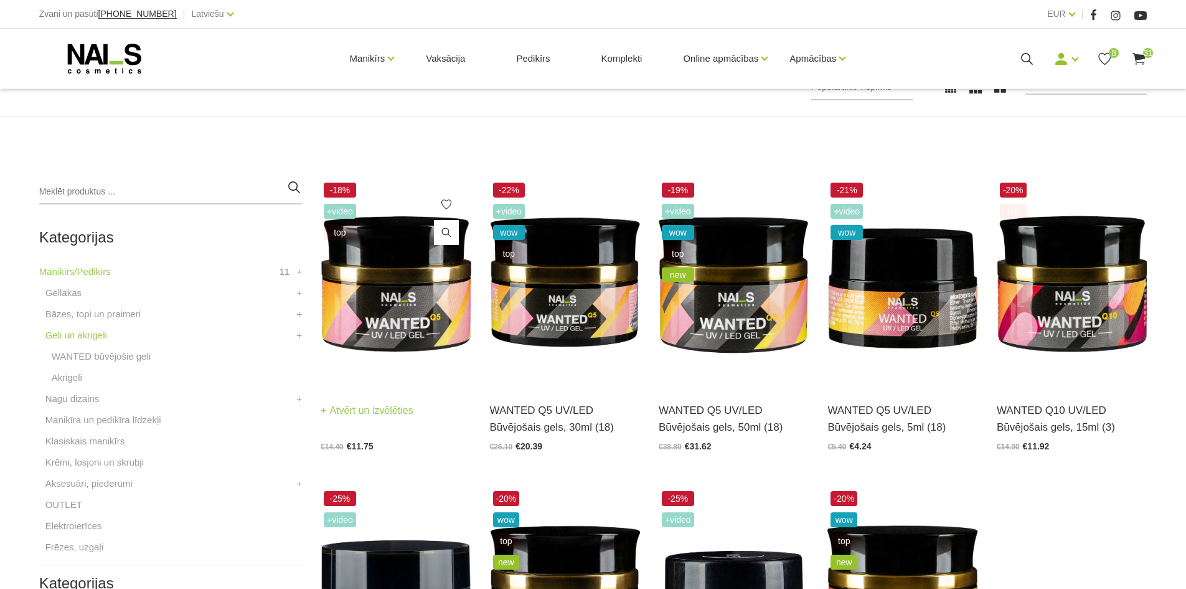
scroll to position [249, 0]
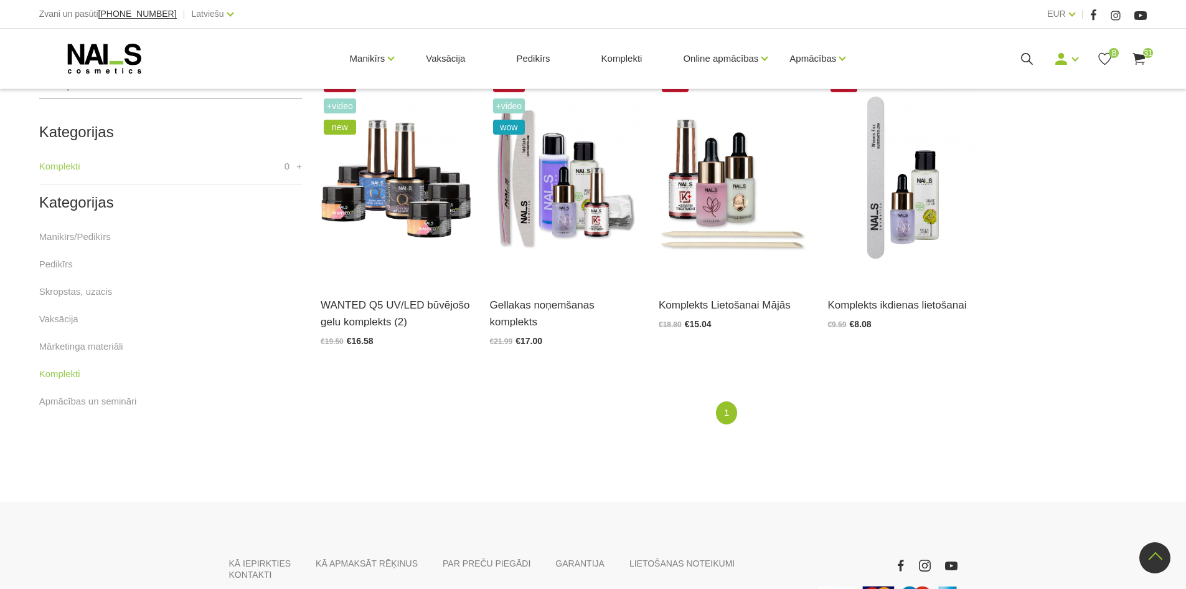
scroll to position [249, 0]
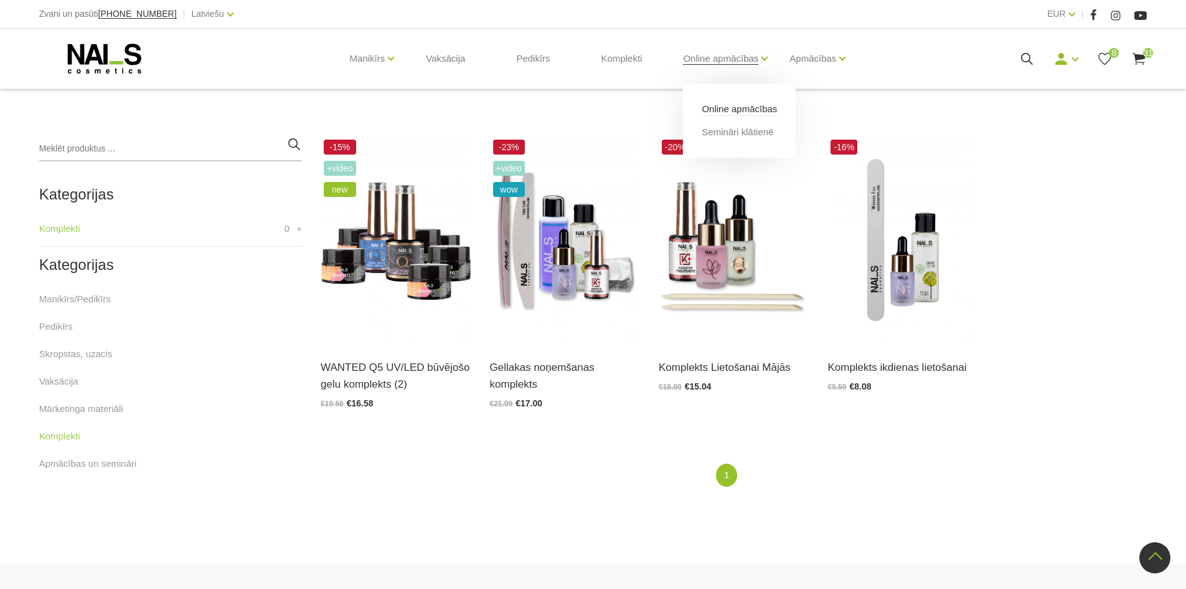
click at [727, 104] on link "Online apmācības" at bounding box center [739, 109] width 75 height 14
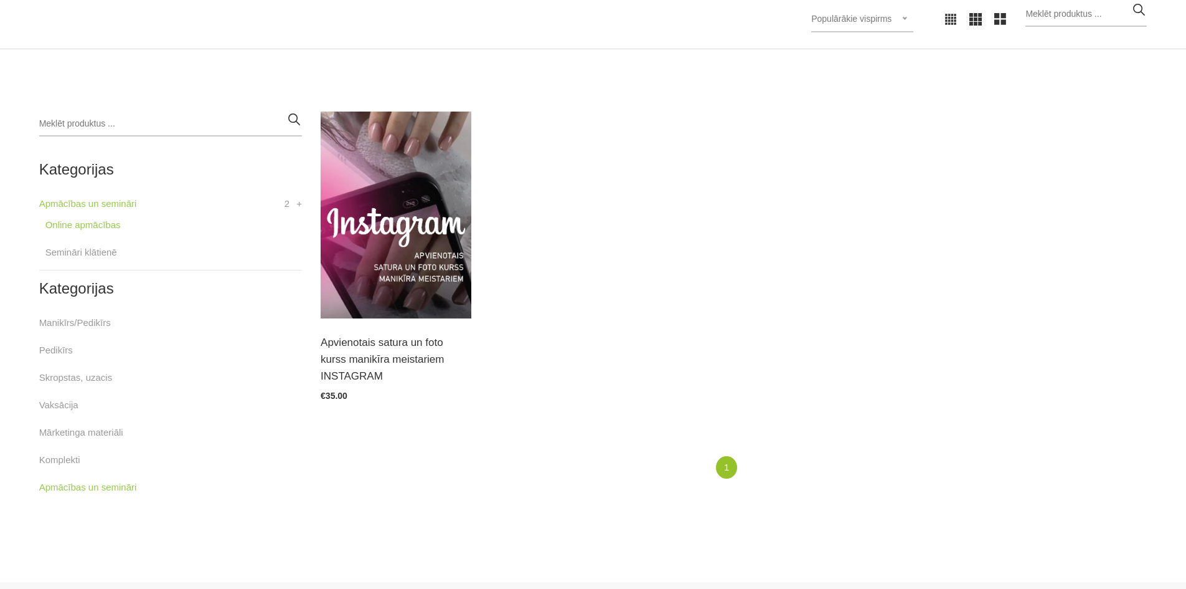
scroll to position [311, 0]
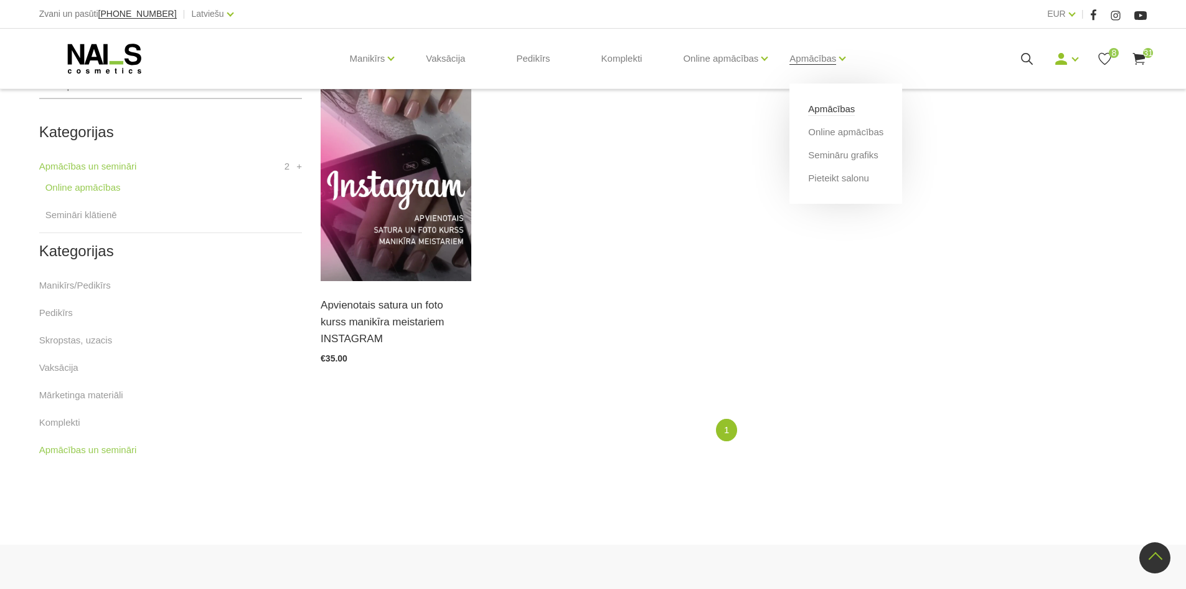
click at [820, 106] on link "Apmācības" at bounding box center [831, 109] width 47 height 14
